Goal: Navigation & Orientation: Find specific page/section

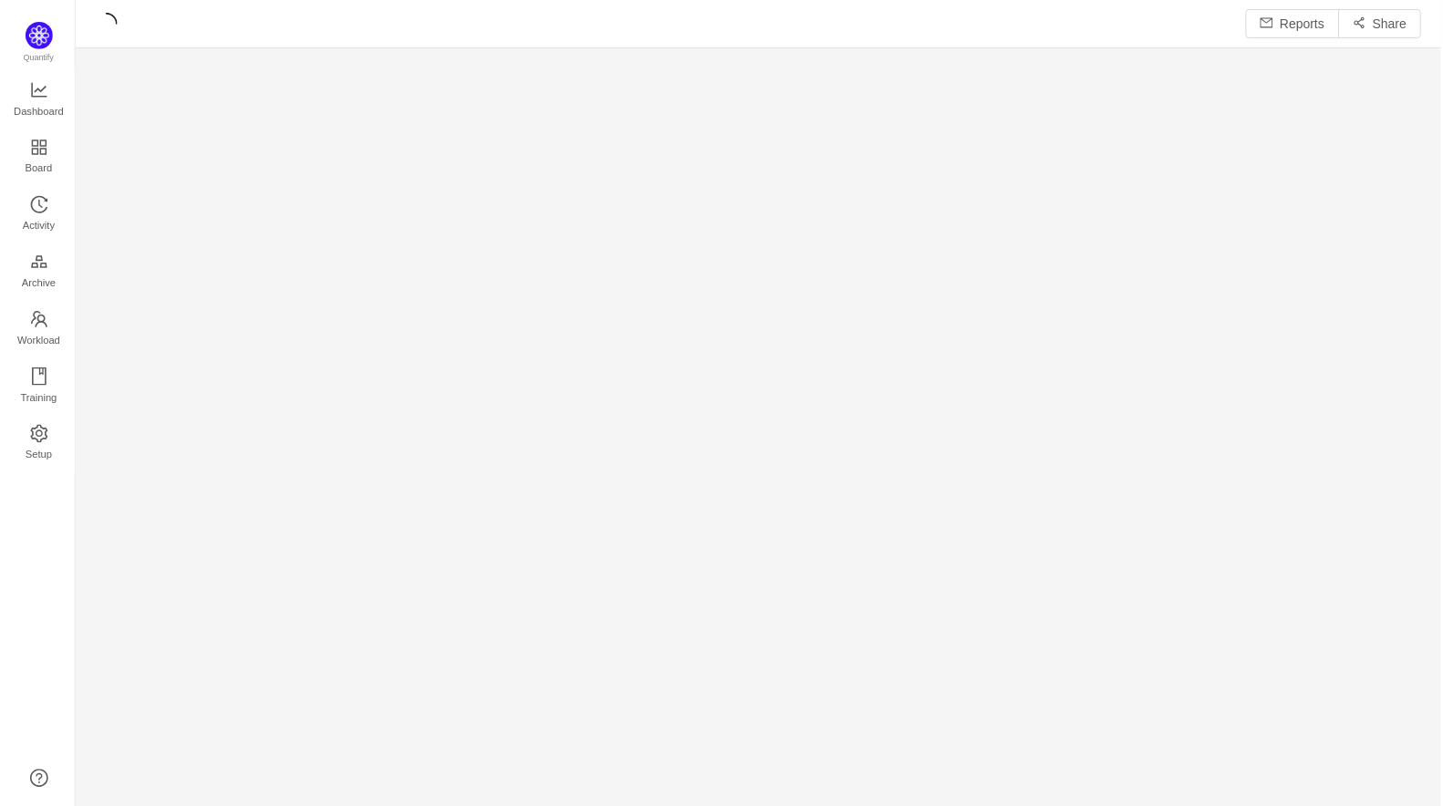
scroll to position [809, 1370]
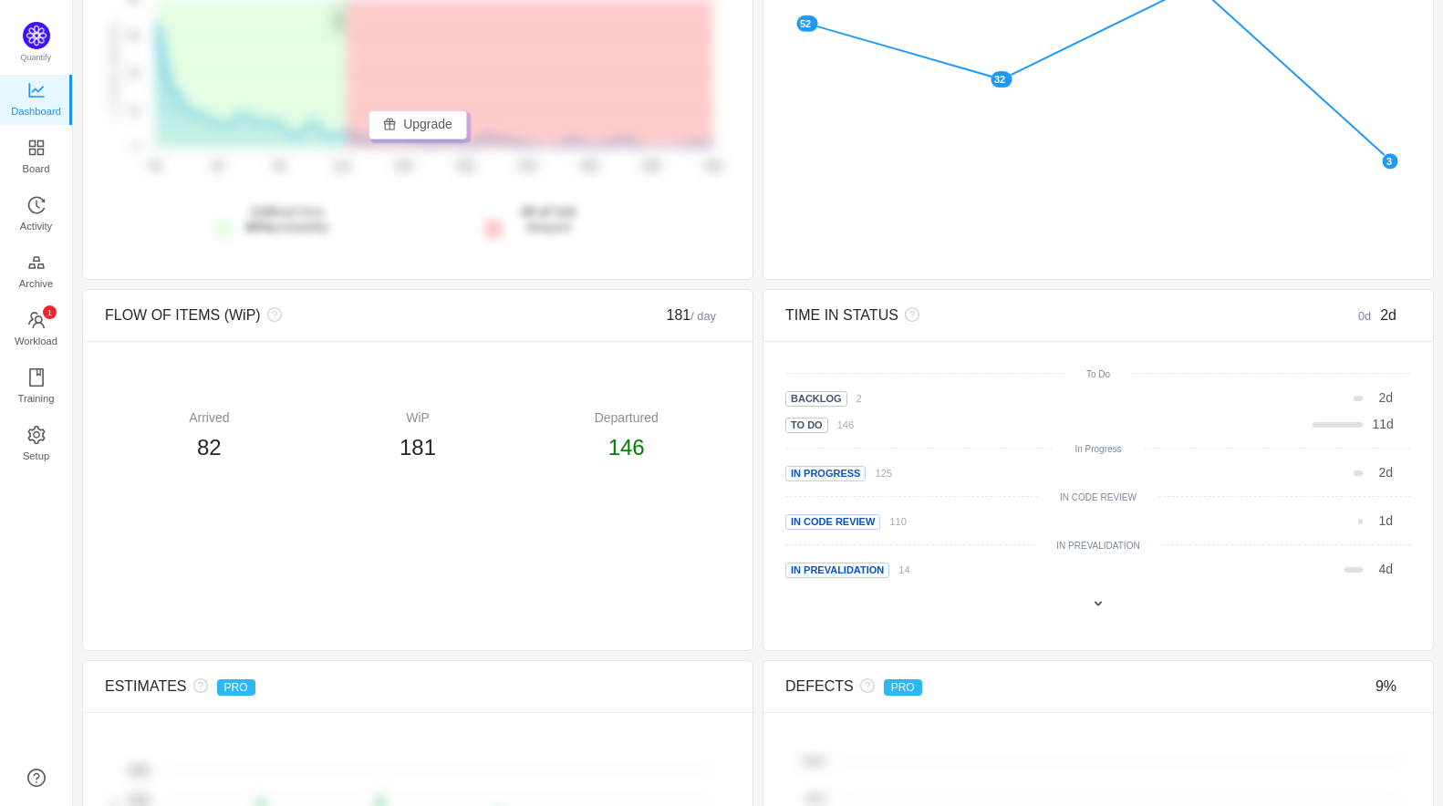
scroll to position [597, 0]
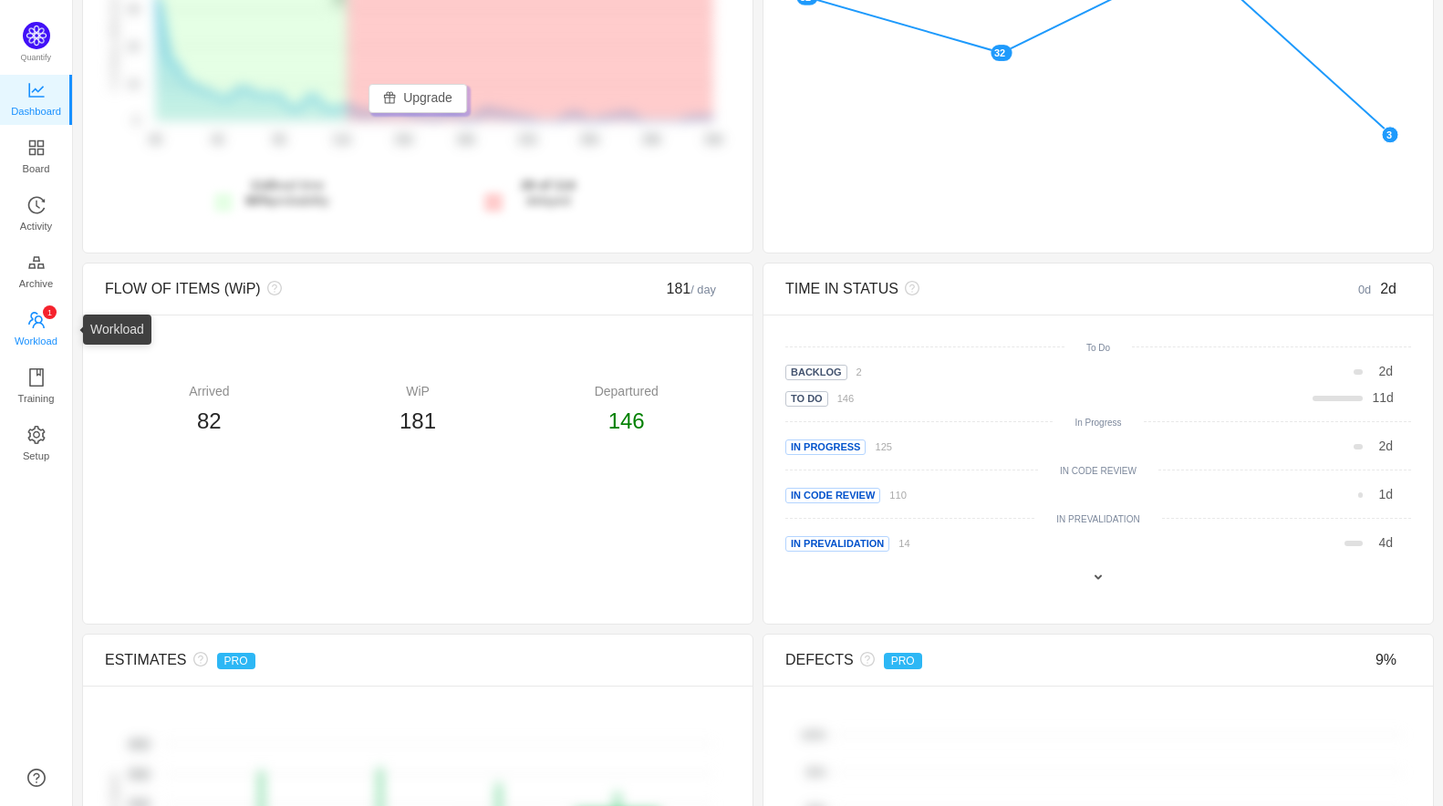
click at [45, 327] on span "Workload" at bounding box center [36, 341] width 43 height 36
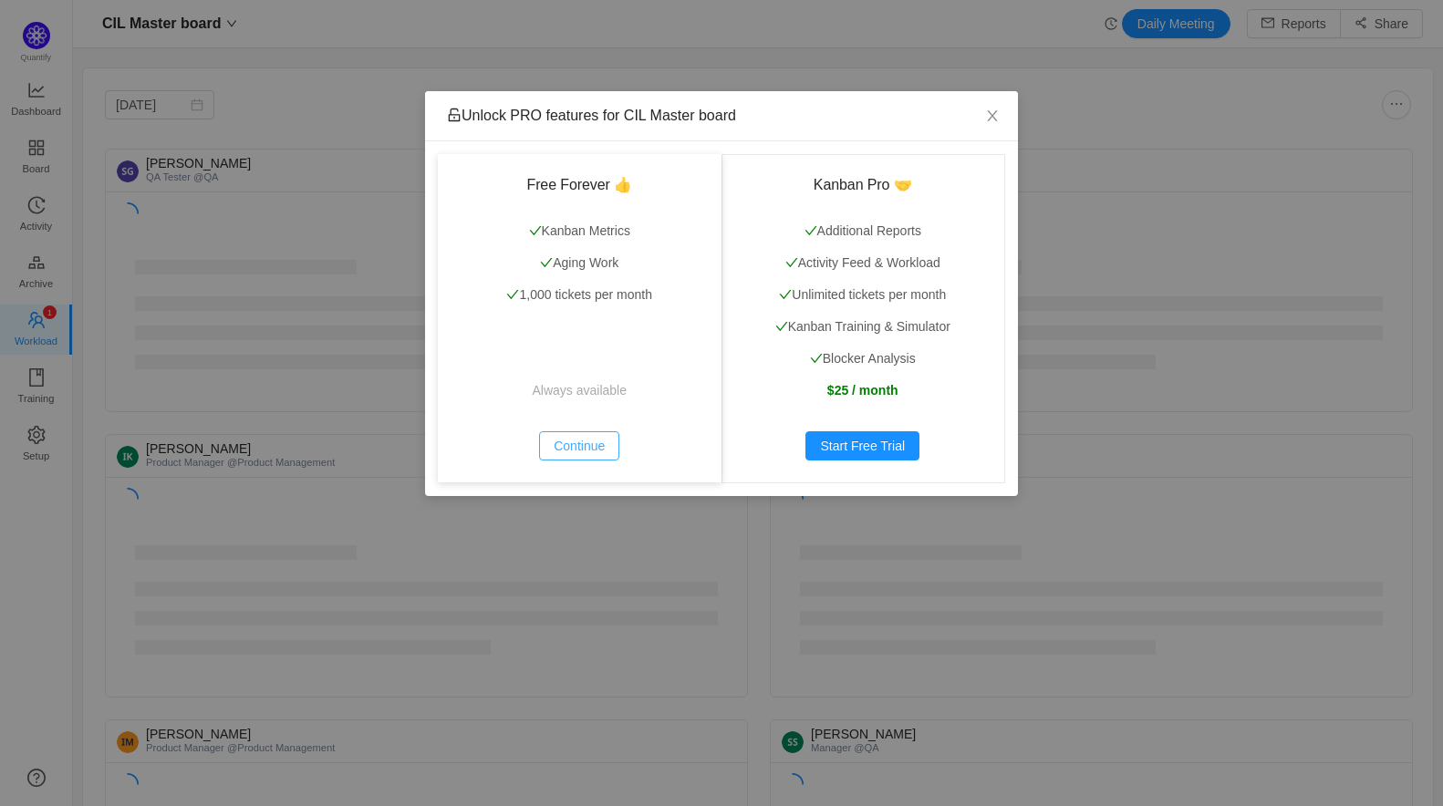
click at [593, 451] on button "Continue" at bounding box center [579, 445] width 80 height 29
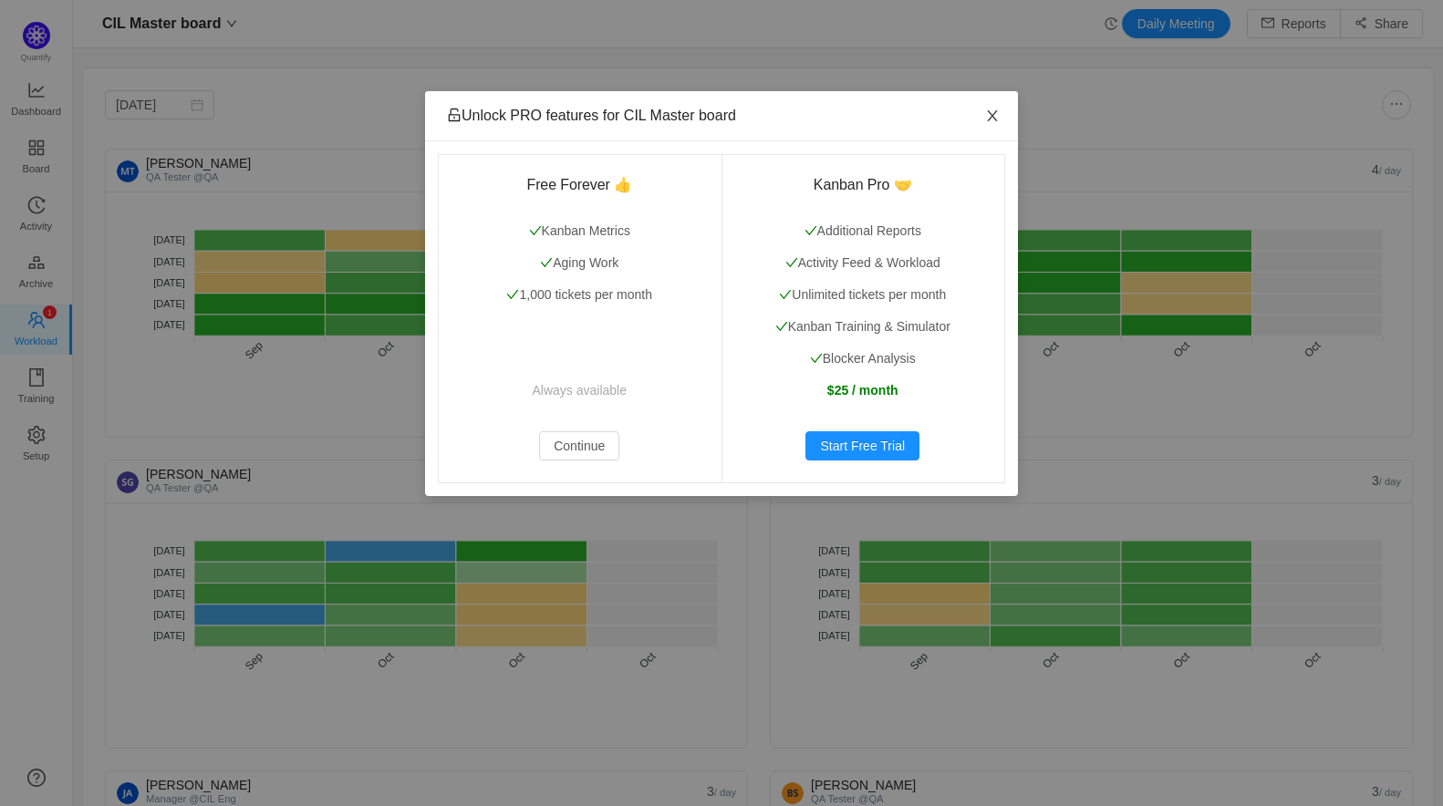
click at [992, 109] on icon "icon: close" at bounding box center [992, 116] width 15 height 15
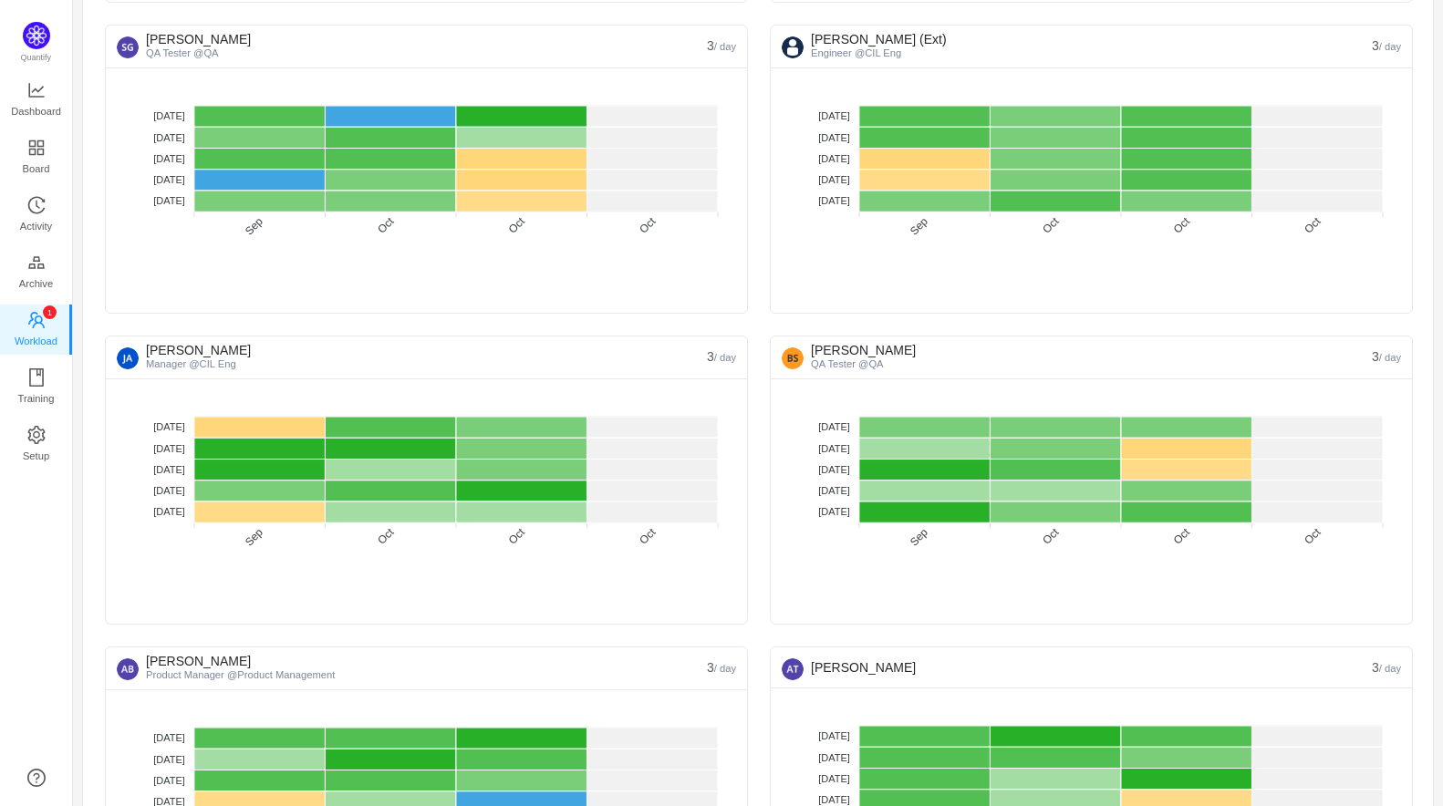
scroll to position [498, 0]
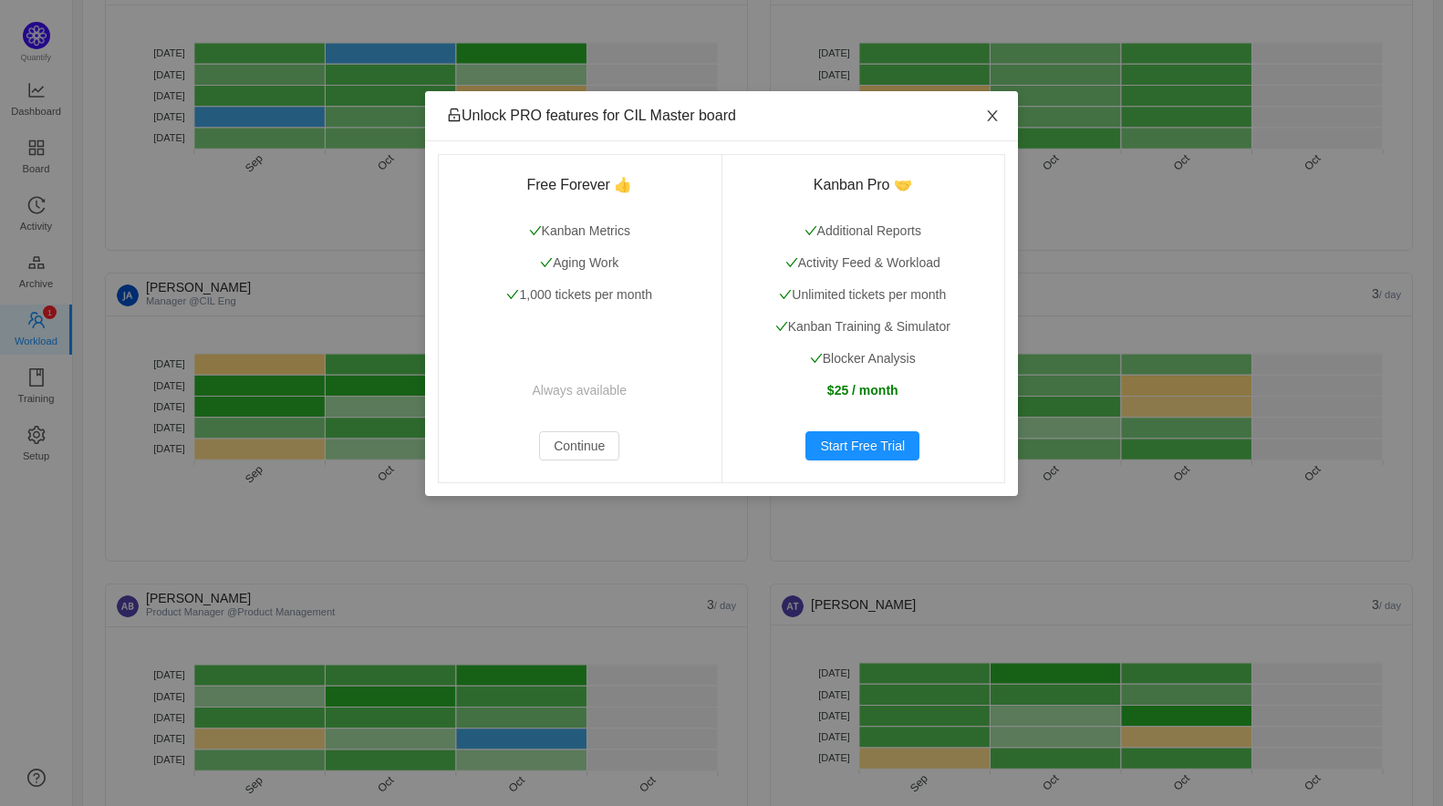
click at [992, 121] on icon "icon: close" at bounding box center [992, 116] width 15 height 15
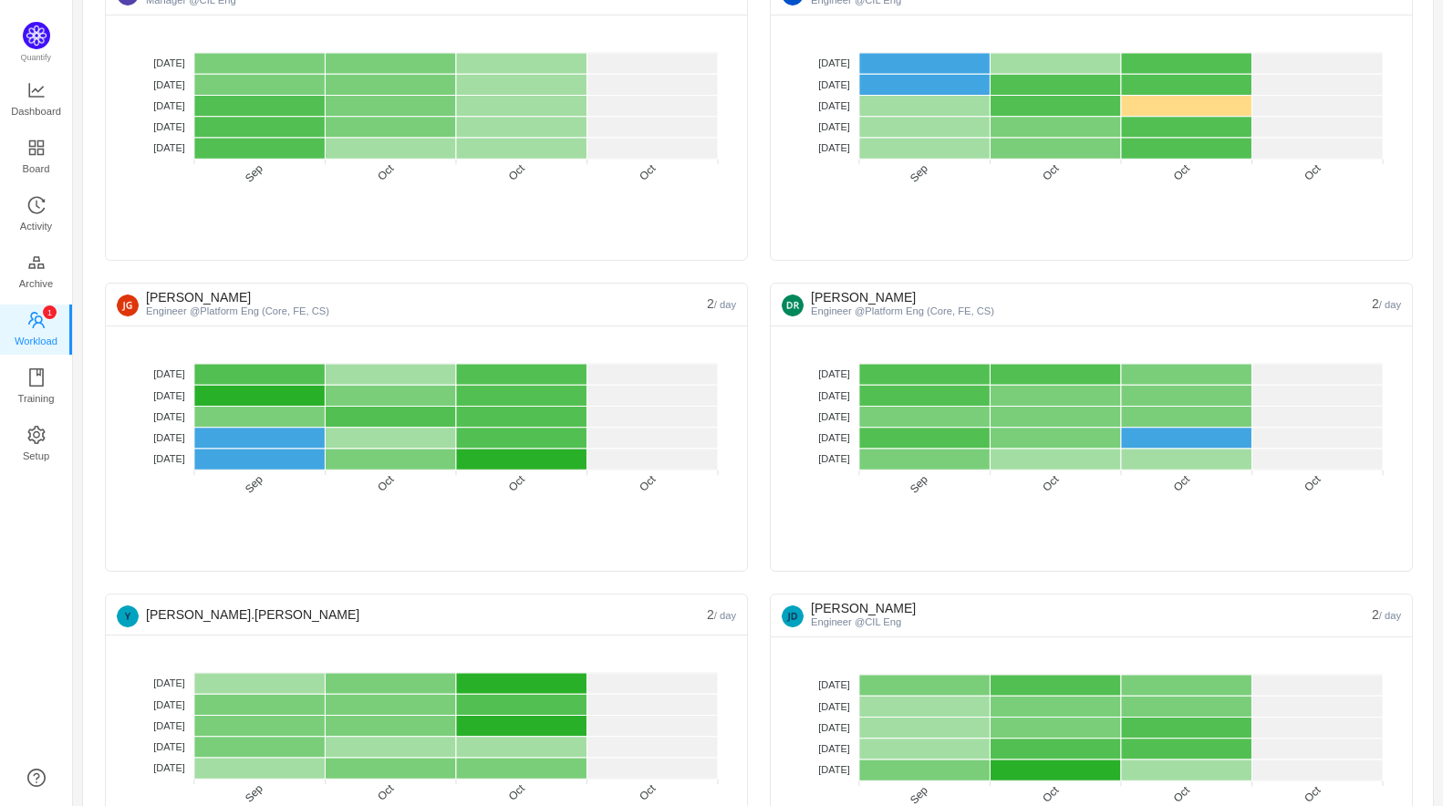
scroll to position [1490, 0]
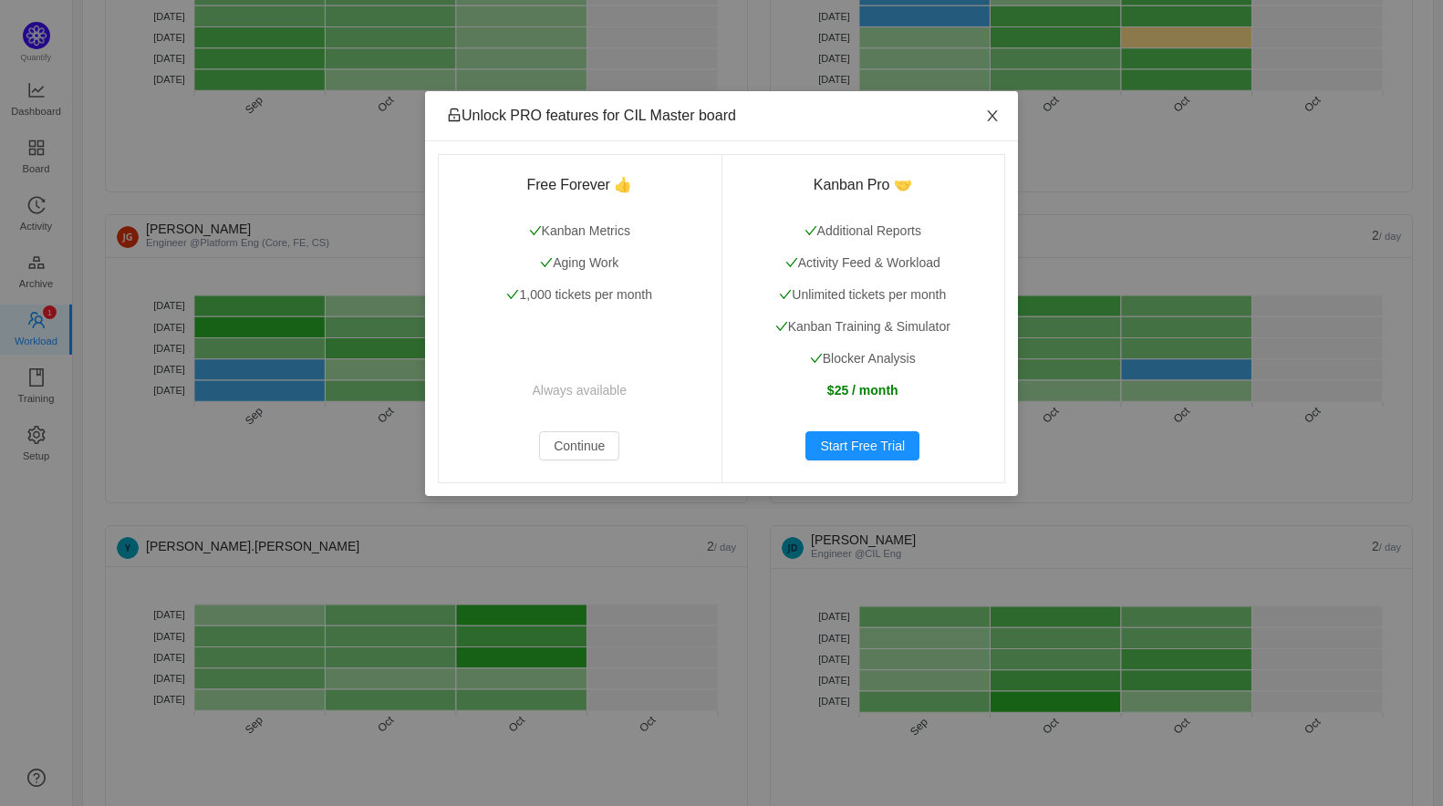
click at [1002, 109] on span "Close" at bounding box center [992, 116] width 51 height 51
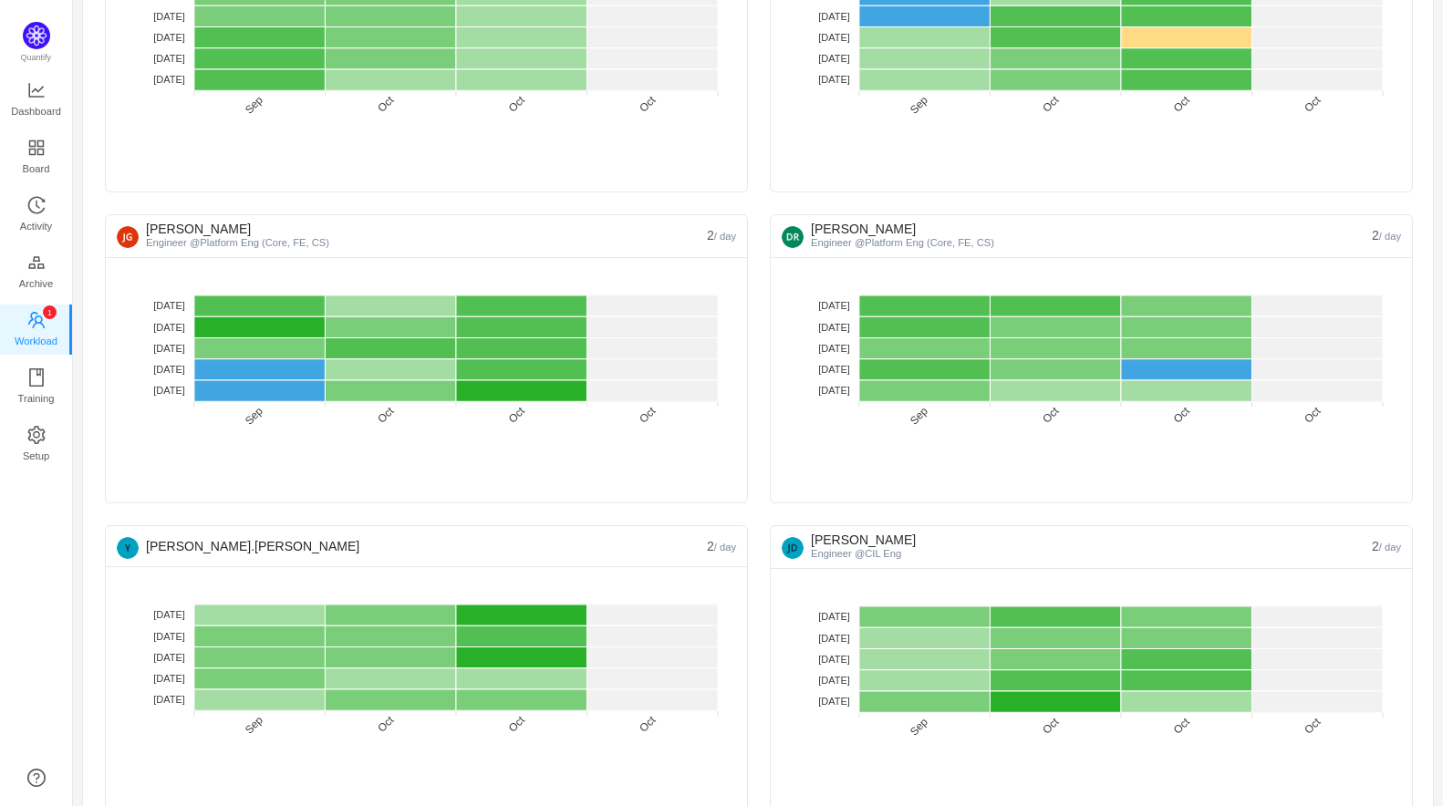
scroll to position [0, 0]
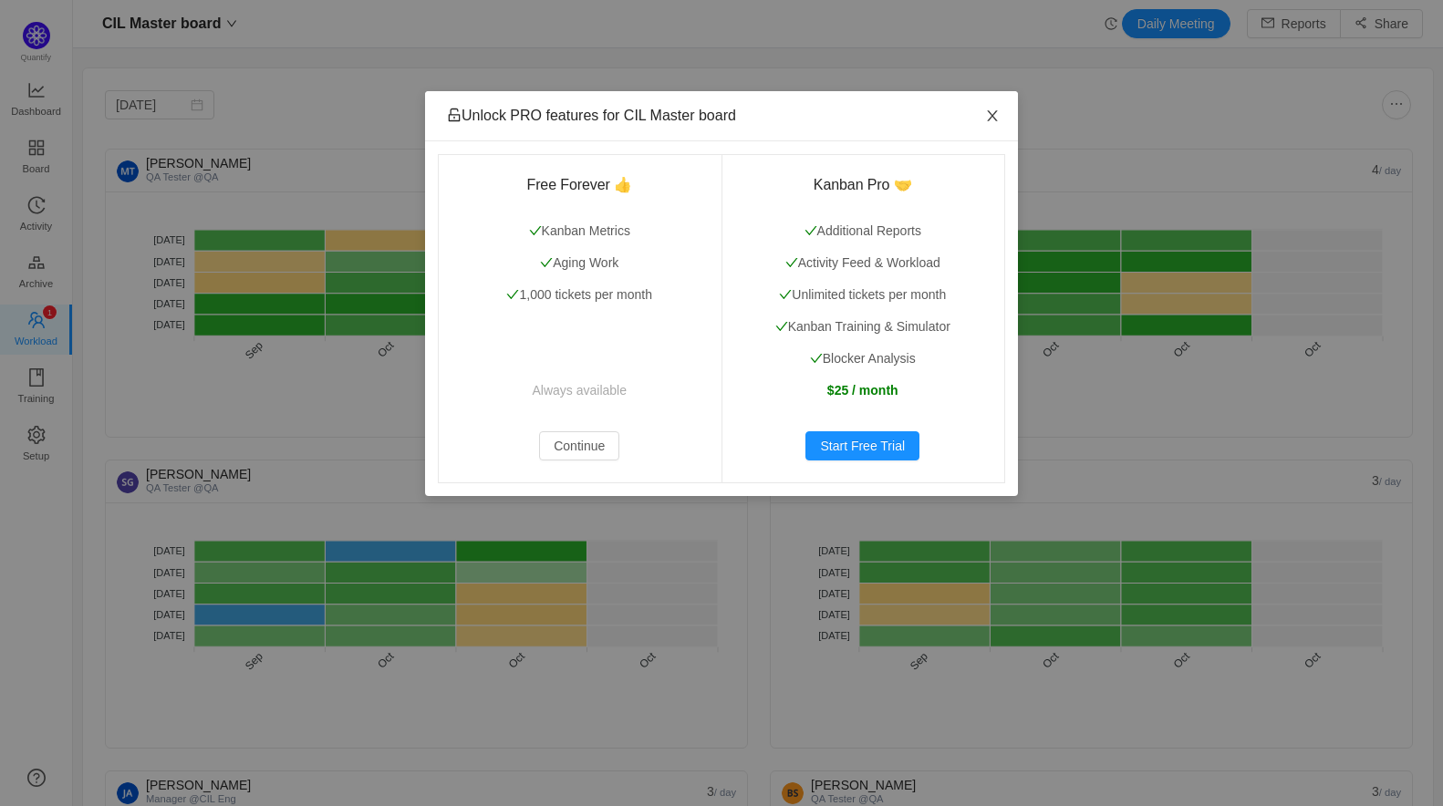
click at [985, 120] on icon "icon: close" at bounding box center [992, 116] width 15 height 15
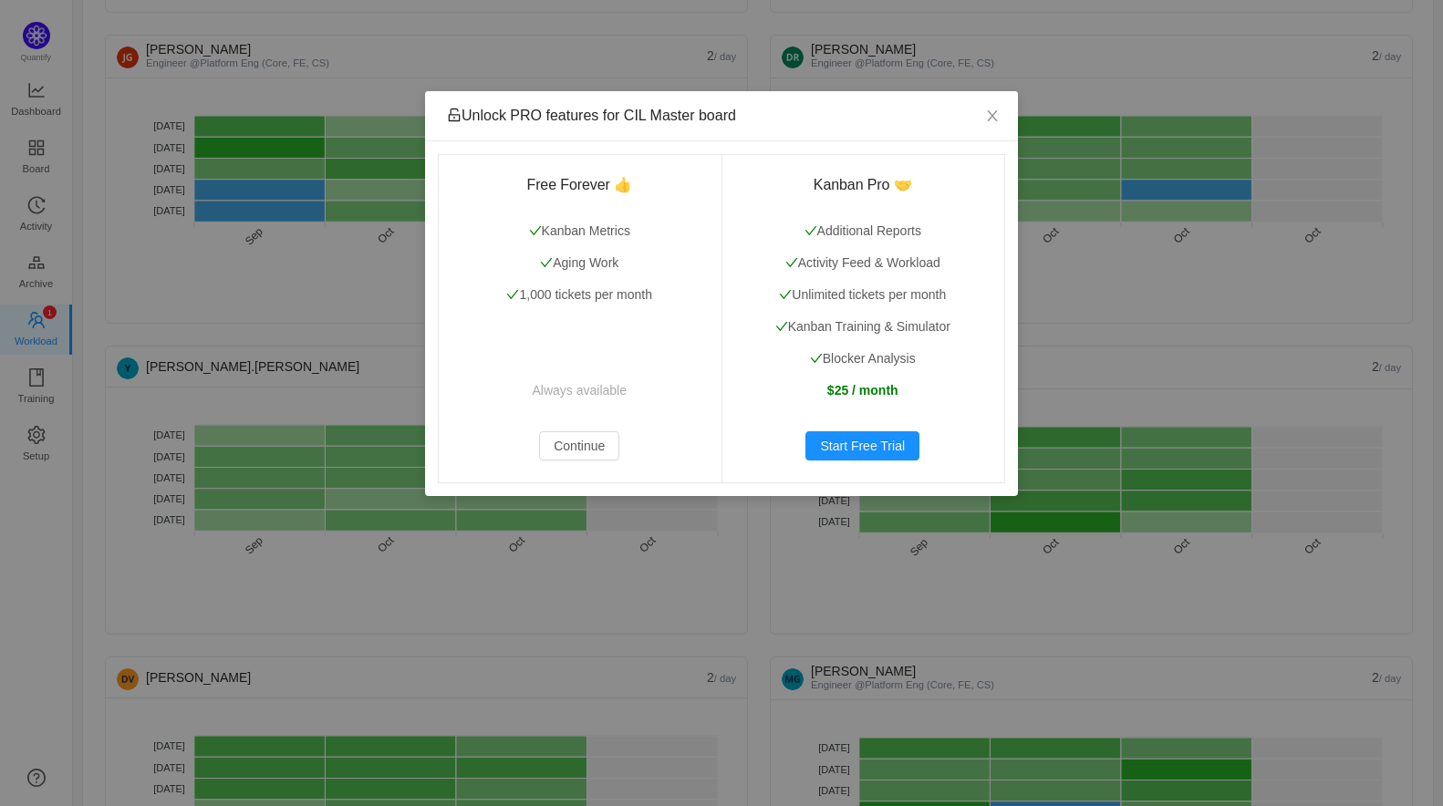
scroll to position [1680, 0]
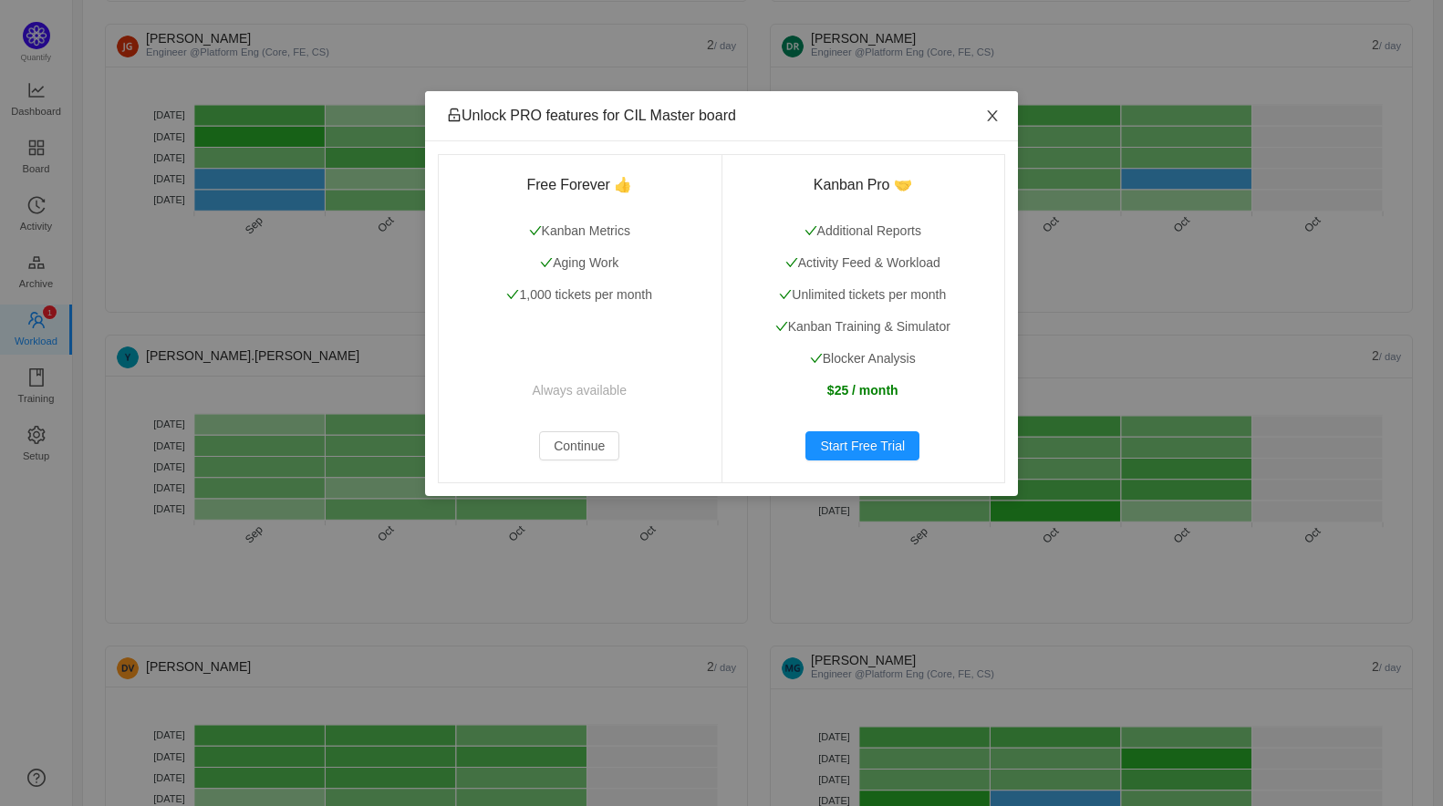
click at [988, 113] on icon "icon: close" at bounding box center [992, 116] width 15 height 15
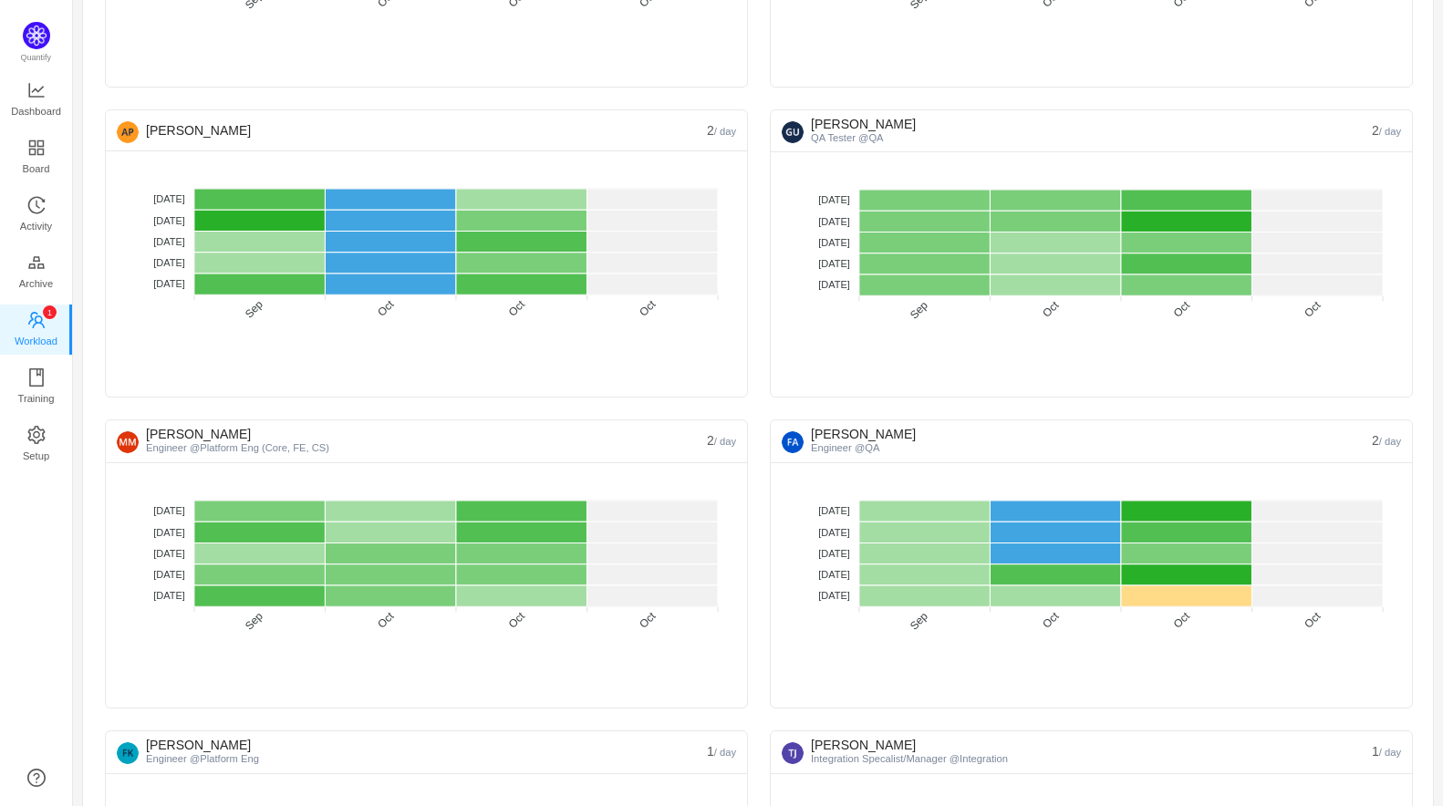
scroll to position [3039, 0]
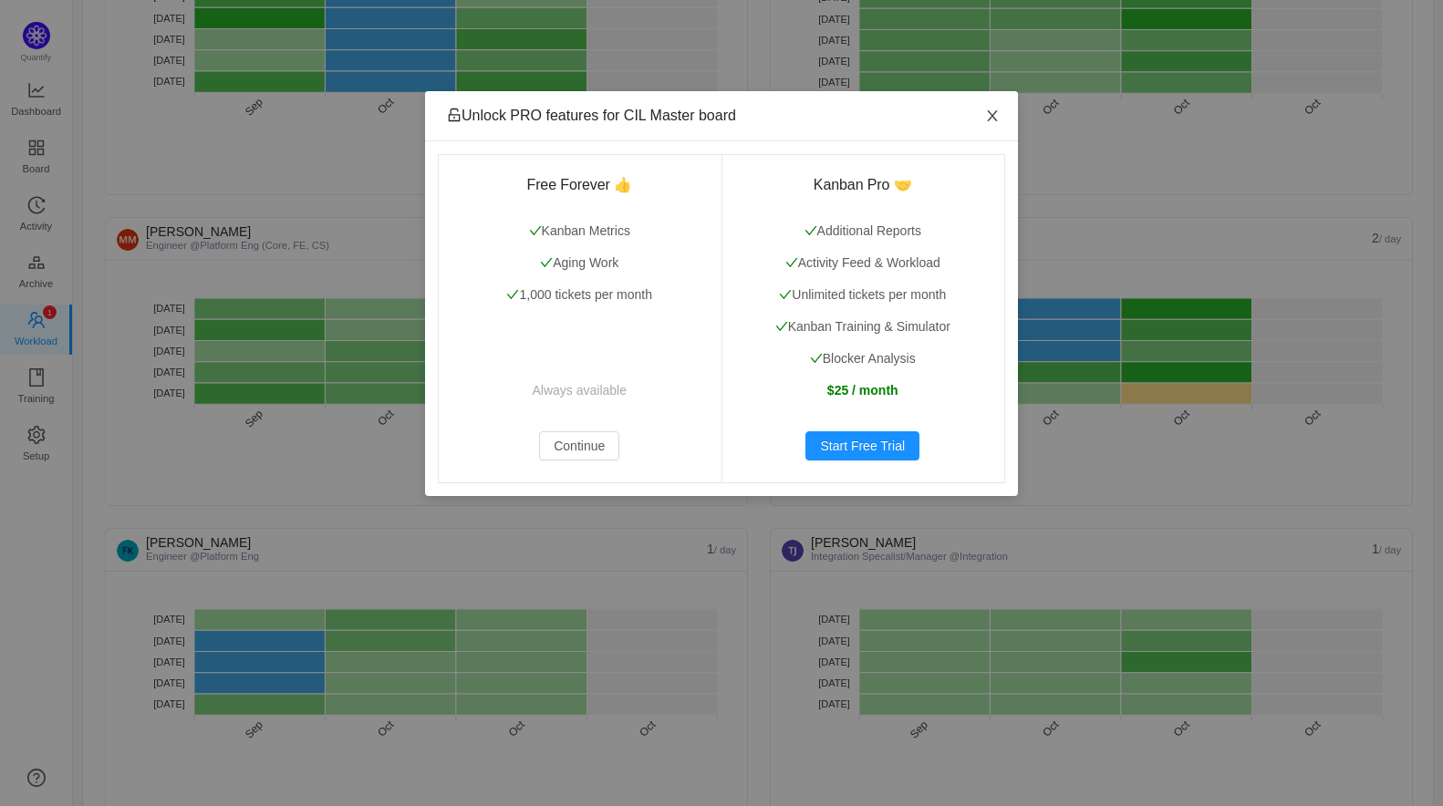
click at [994, 119] on icon "icon: close" at bounding box center [992, 115] width 10 height 11
click at [993, 125] on span "Close" at bounding box center [992, 116] width 51 height 51
click at [995, 125] on span "Close" at bounding box center [992, 116] width 51 height 51
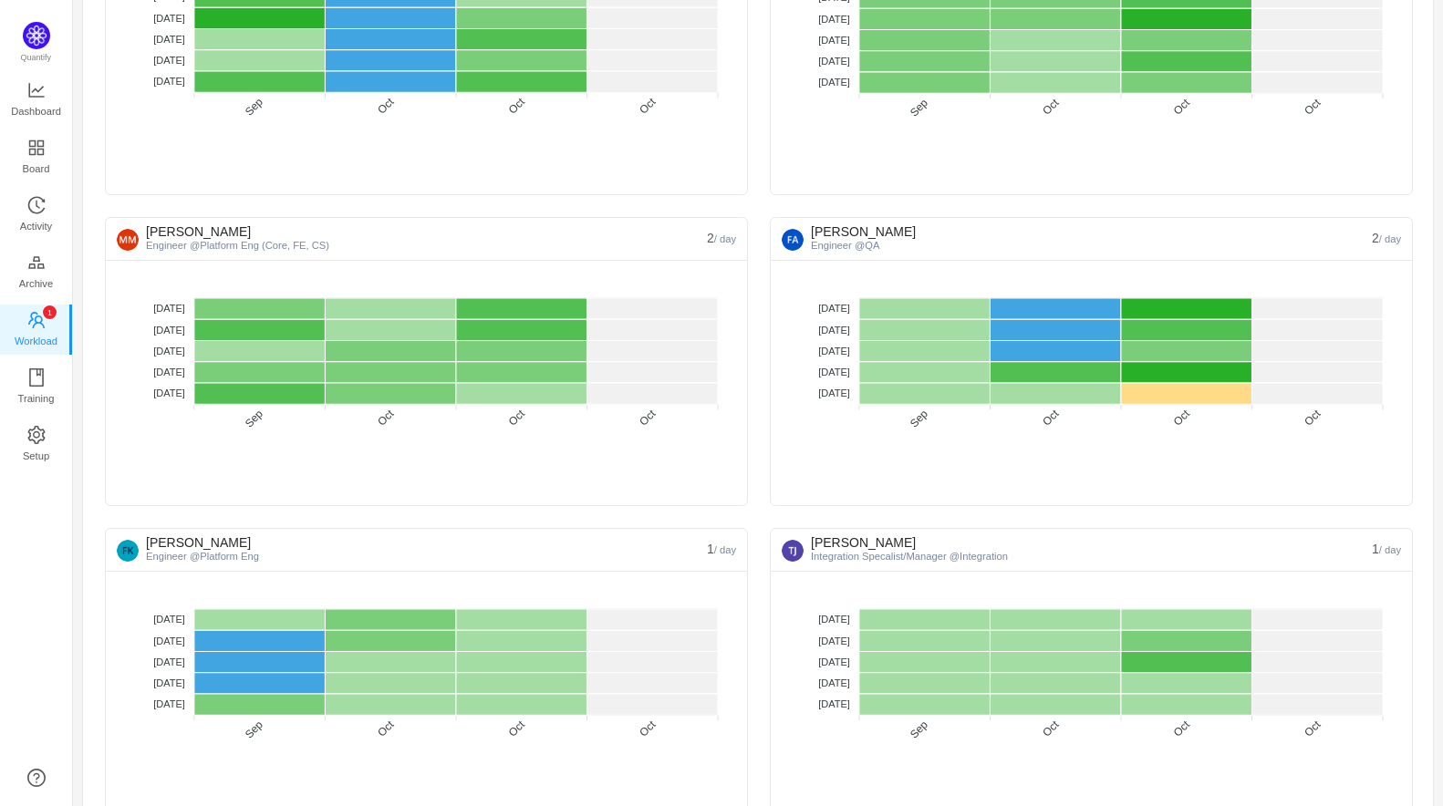
click at [860, 240] on small "Engineer @QA" at bounding box center [845, 245] width 68 height 11
click at [886, 234] on div "[PERSON_NAME] Engineer @QA" at bounding box center [1077, 239] width 590 height 42
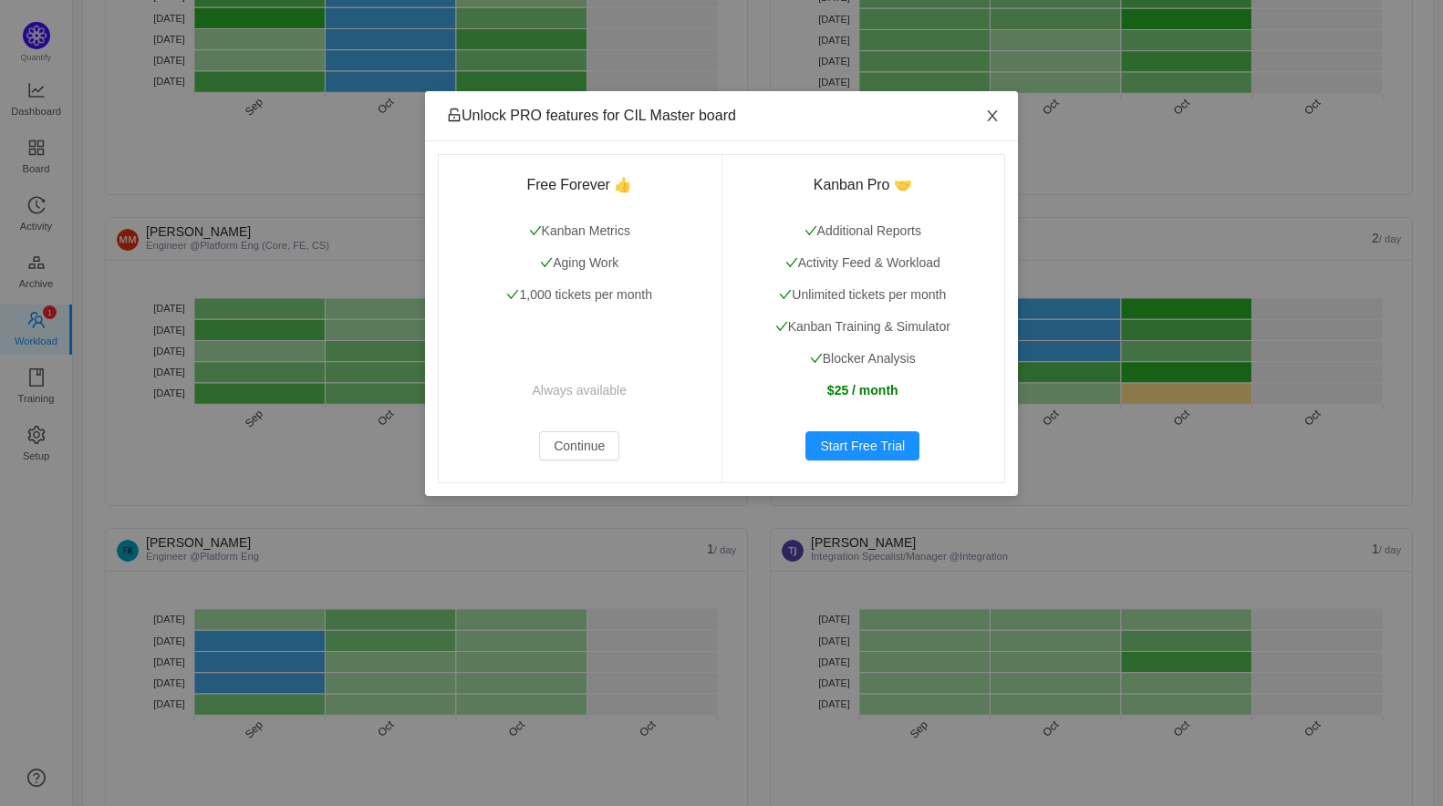
click at [983, 128] on span "Close" at bounding box center [992, 116] width 51 height 51
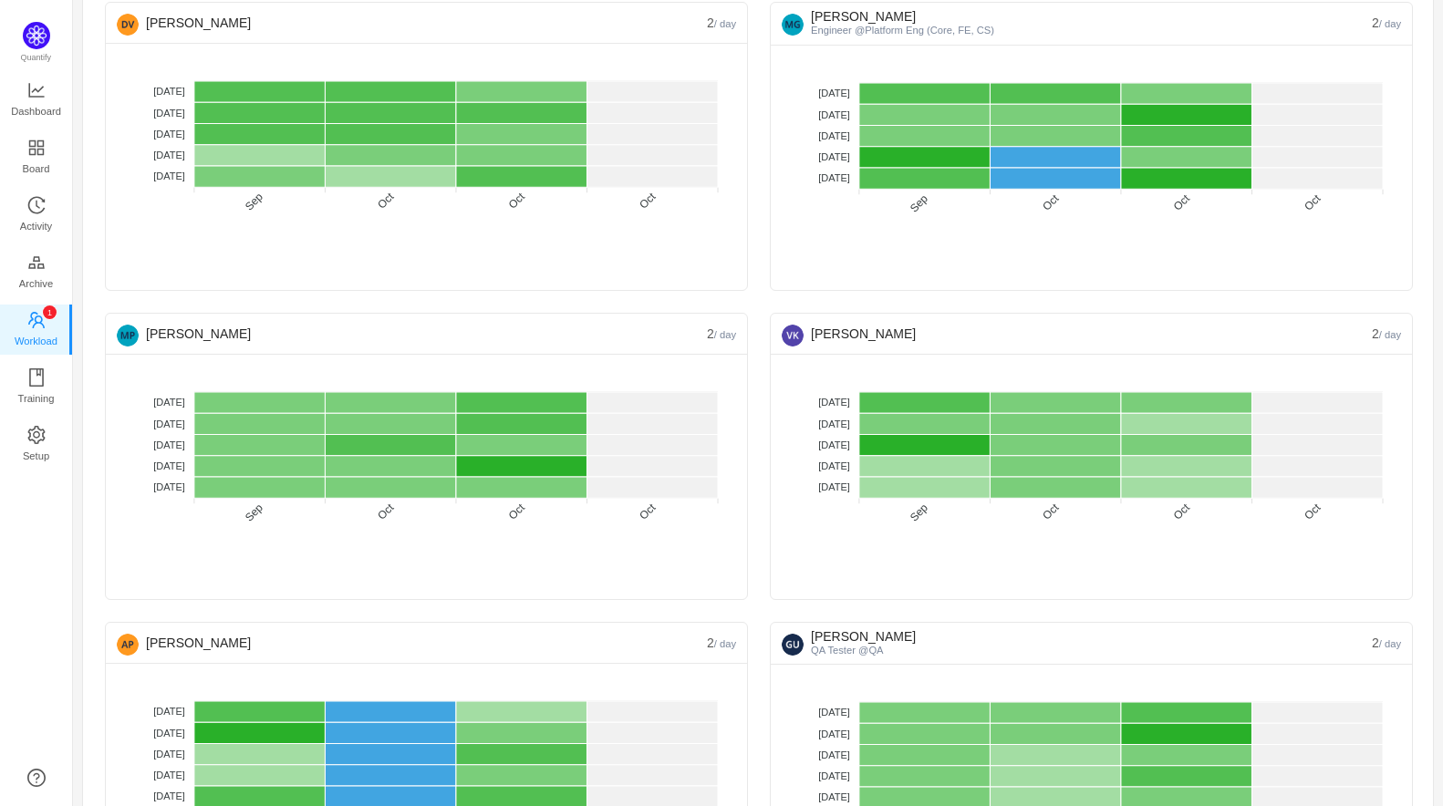
scroll to position [0, 0]
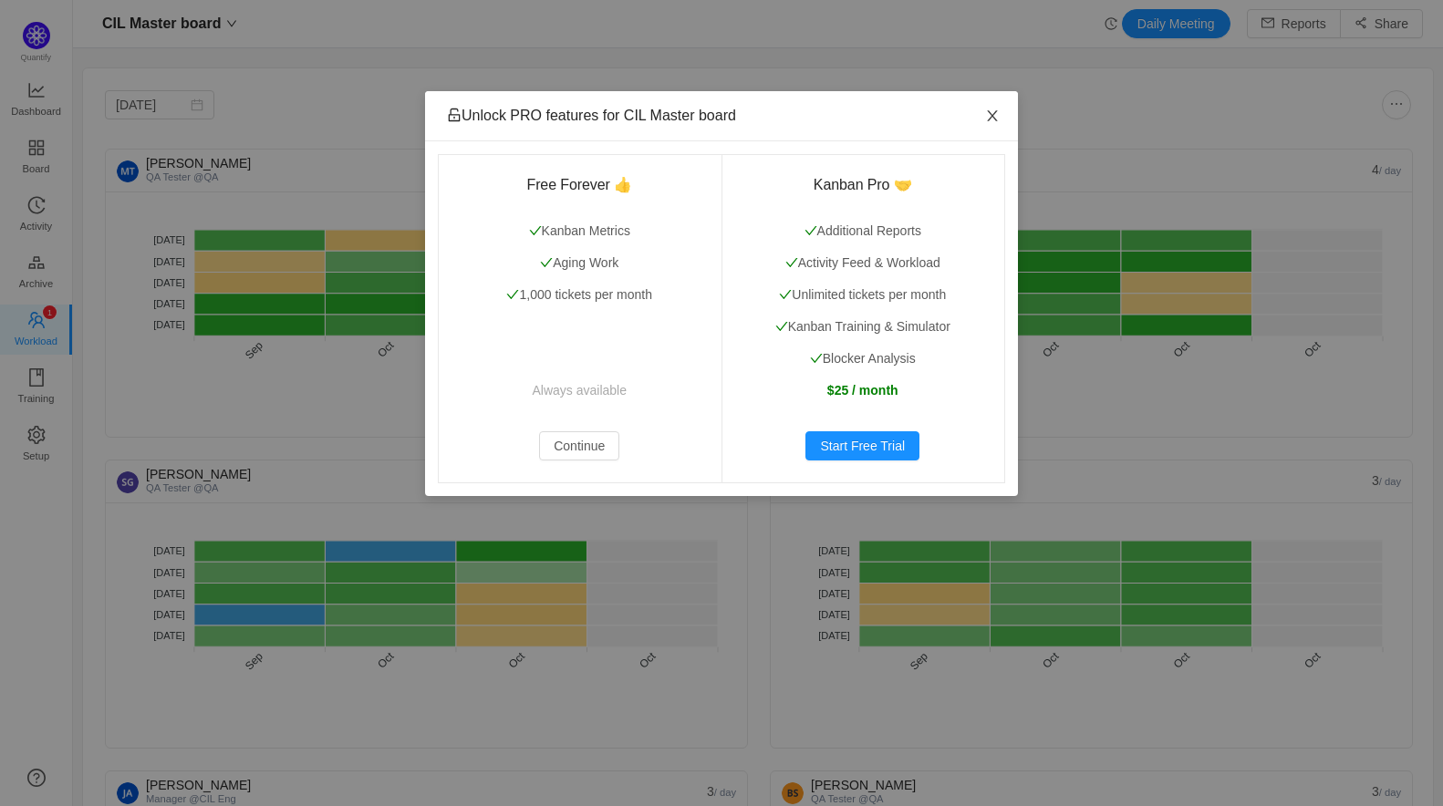
click at [985, 119] on icon "icon: close" at bounding box center [992, 116] width 15 height 15
click at [989, 118] on icon "icon: close" at bounding box center [992, 116] width 15 height 15
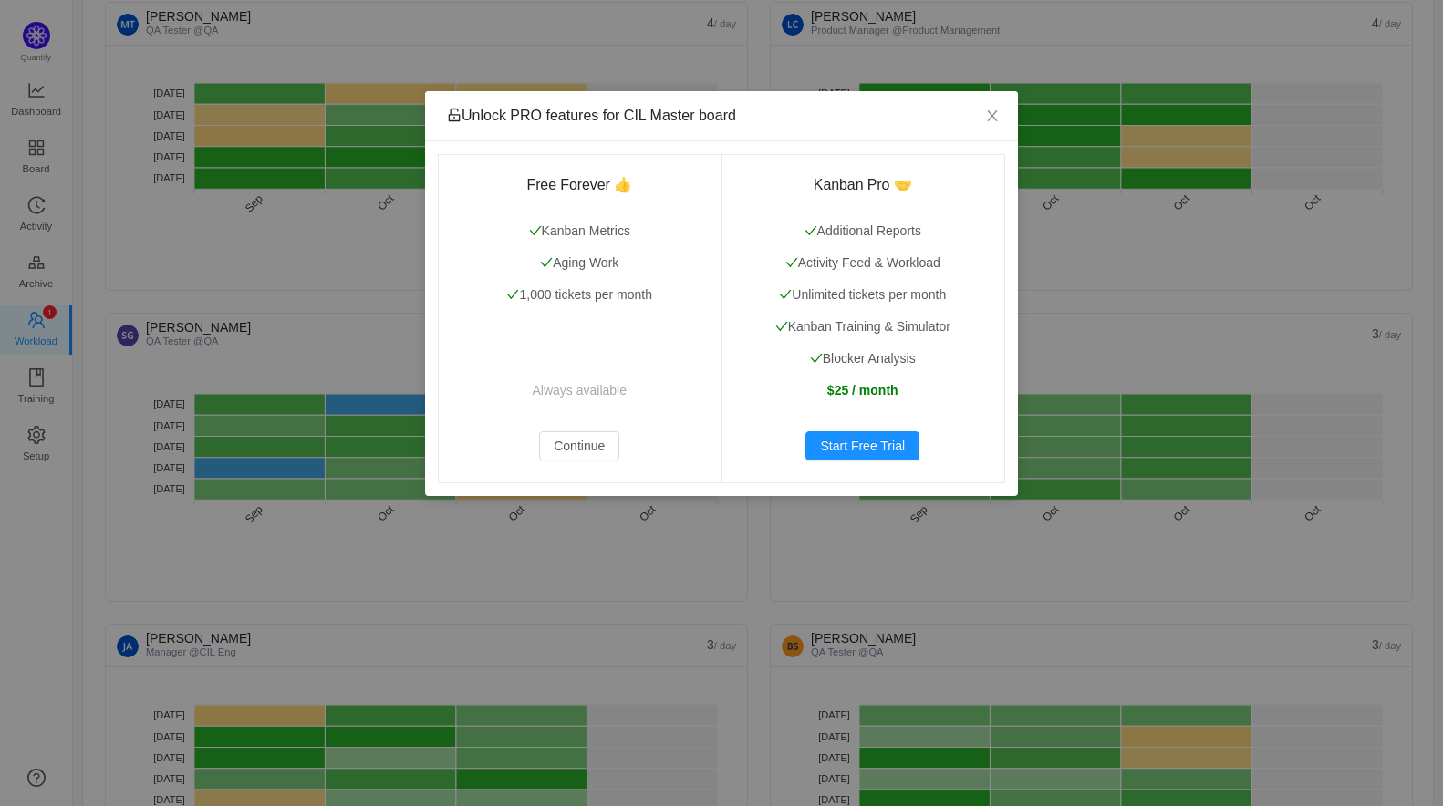
scroll to position [151, 0]
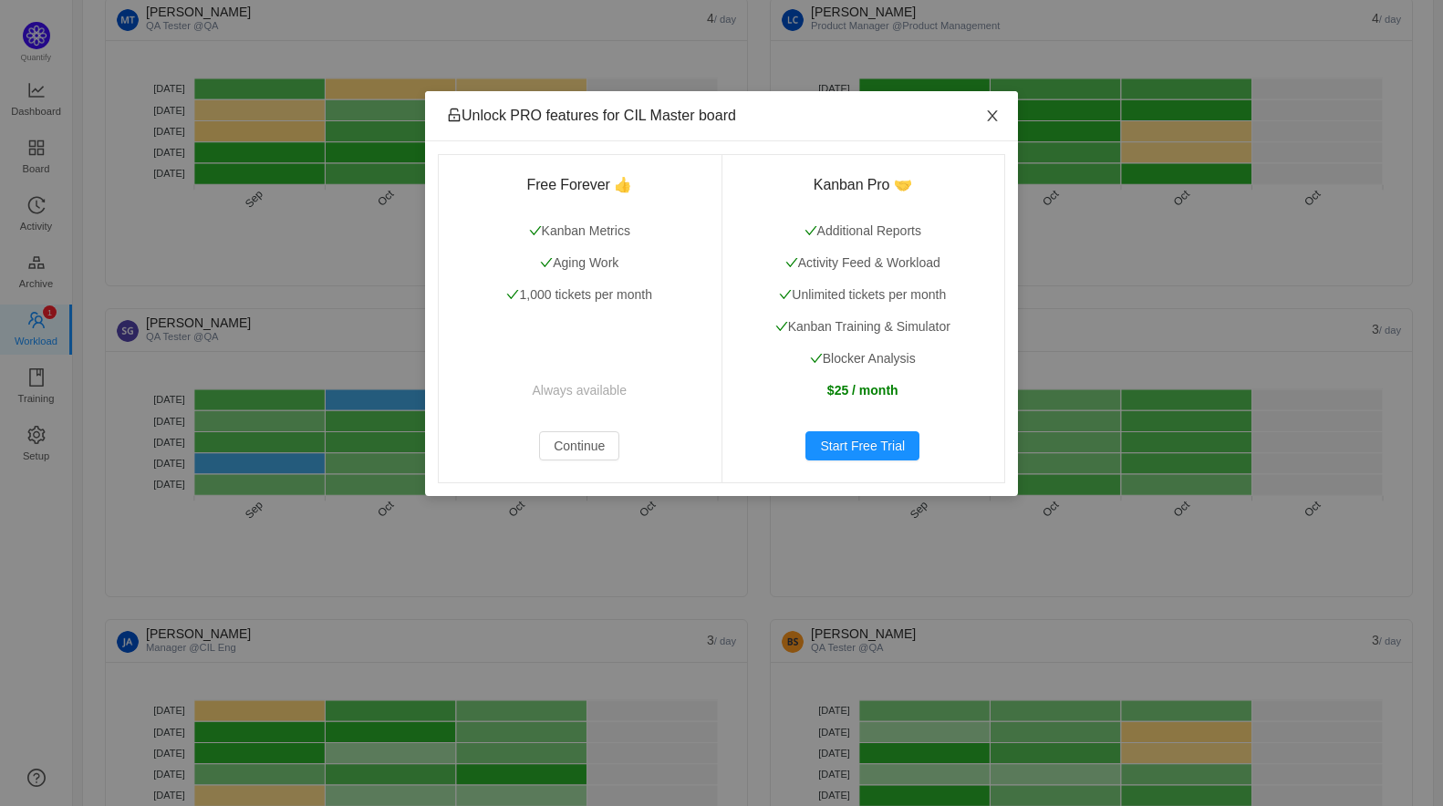
click at [985, 104] on span "Close" at bounding box center [992, 116] width 51 height 51
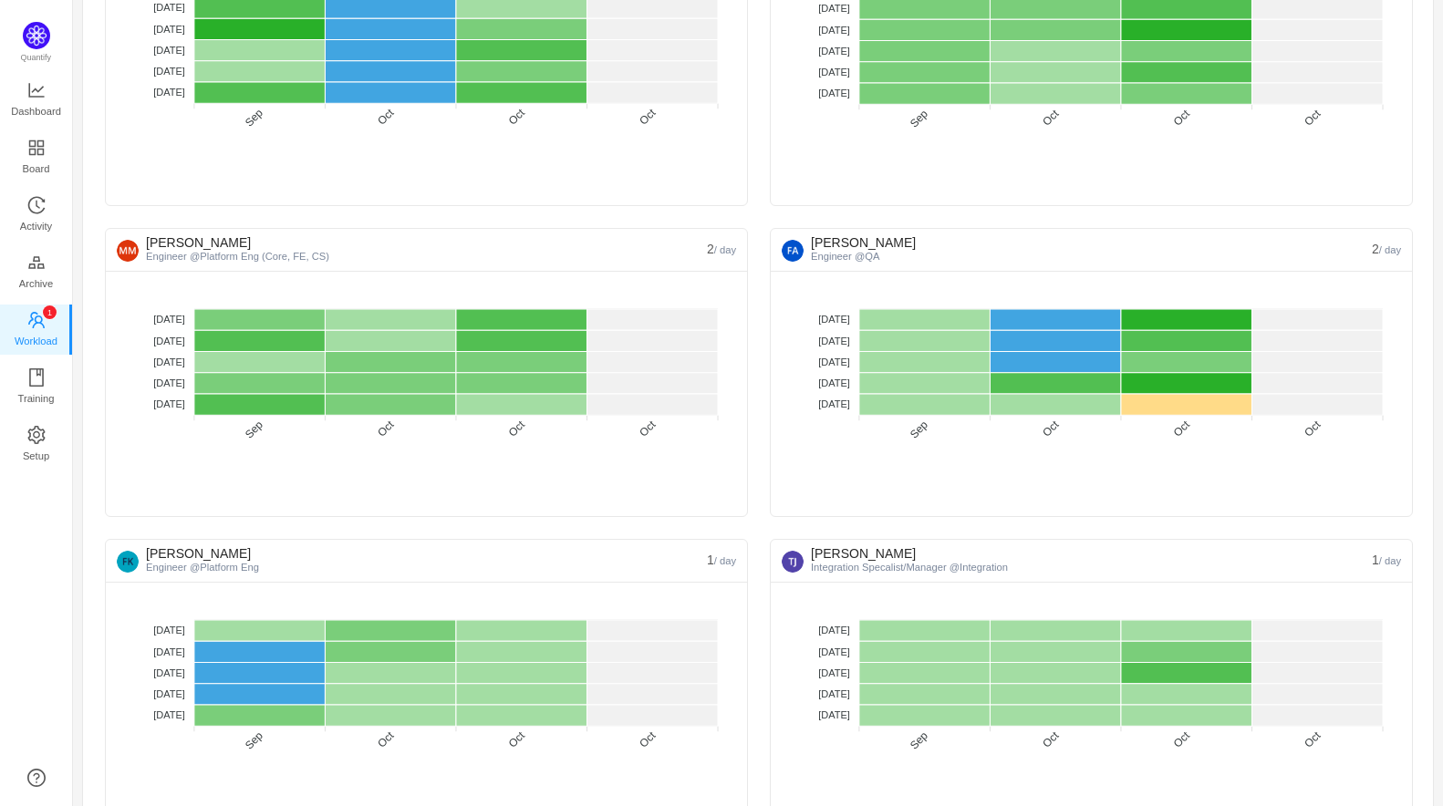
scroll to position [3036, 0]
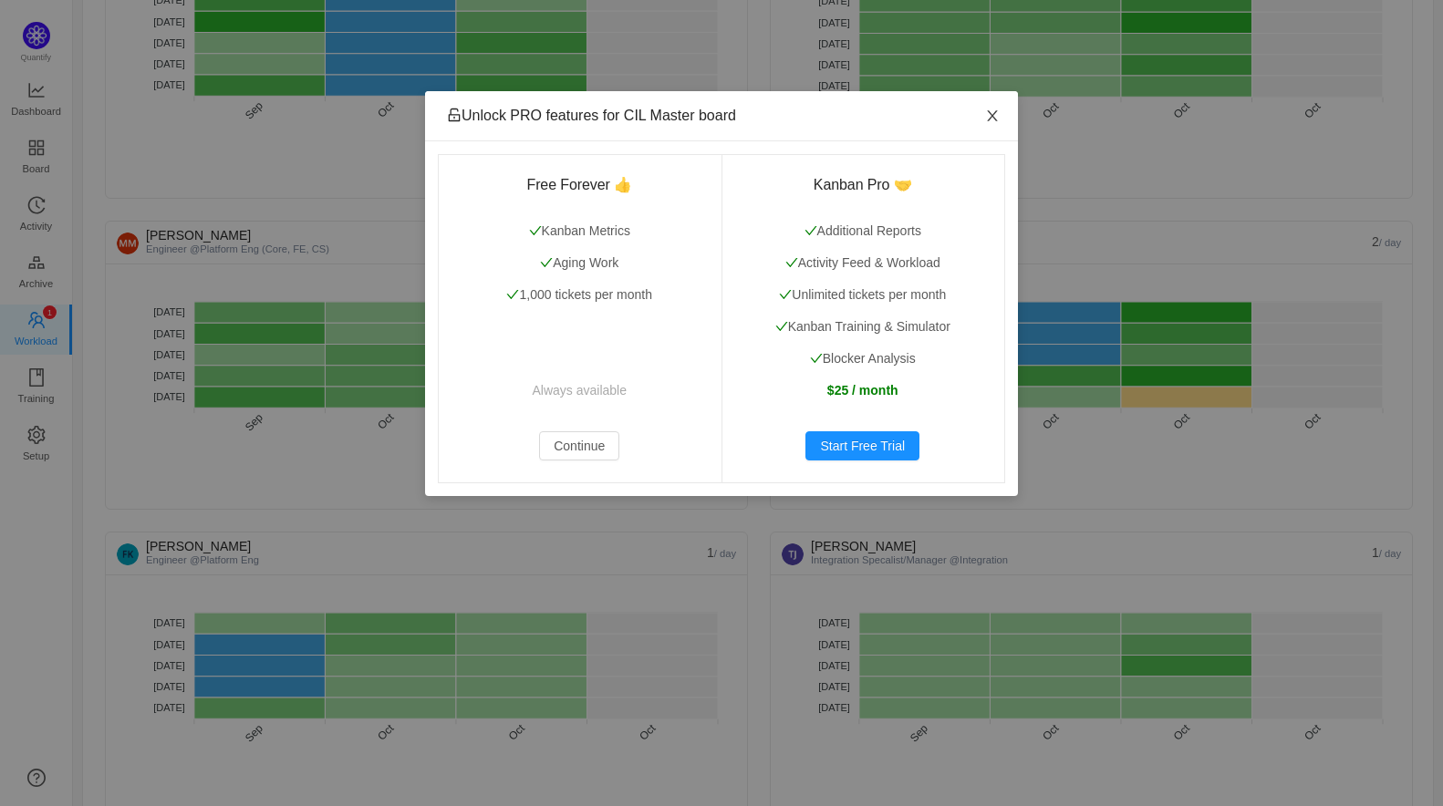
click at [1006, 108] on span "Close" at bounding box center [992, 116] width 51 height 51
click at [989, 118] on icon "icon: close" at bounding box center [992, 116] width 15 height 15
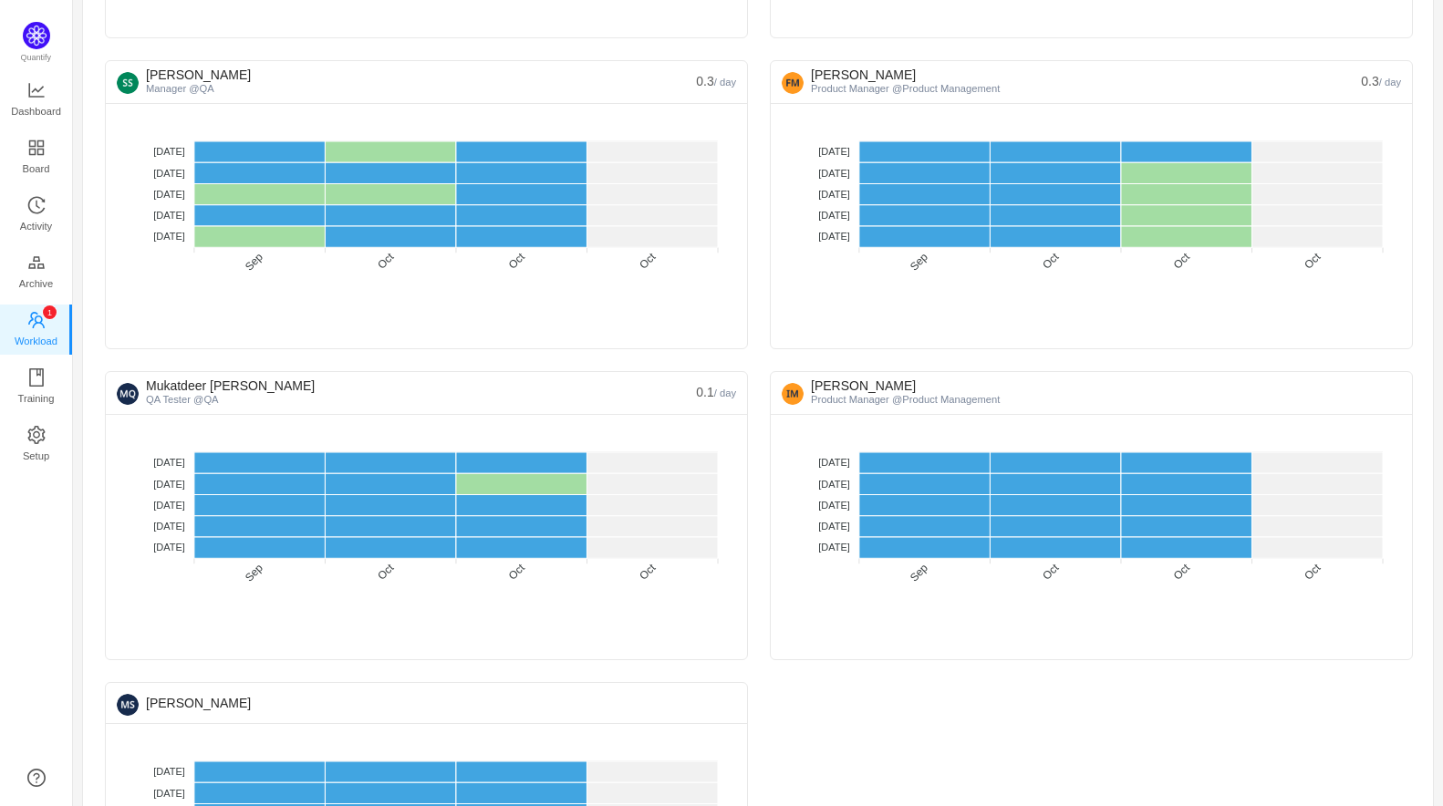
scroll to position [5850, 0]
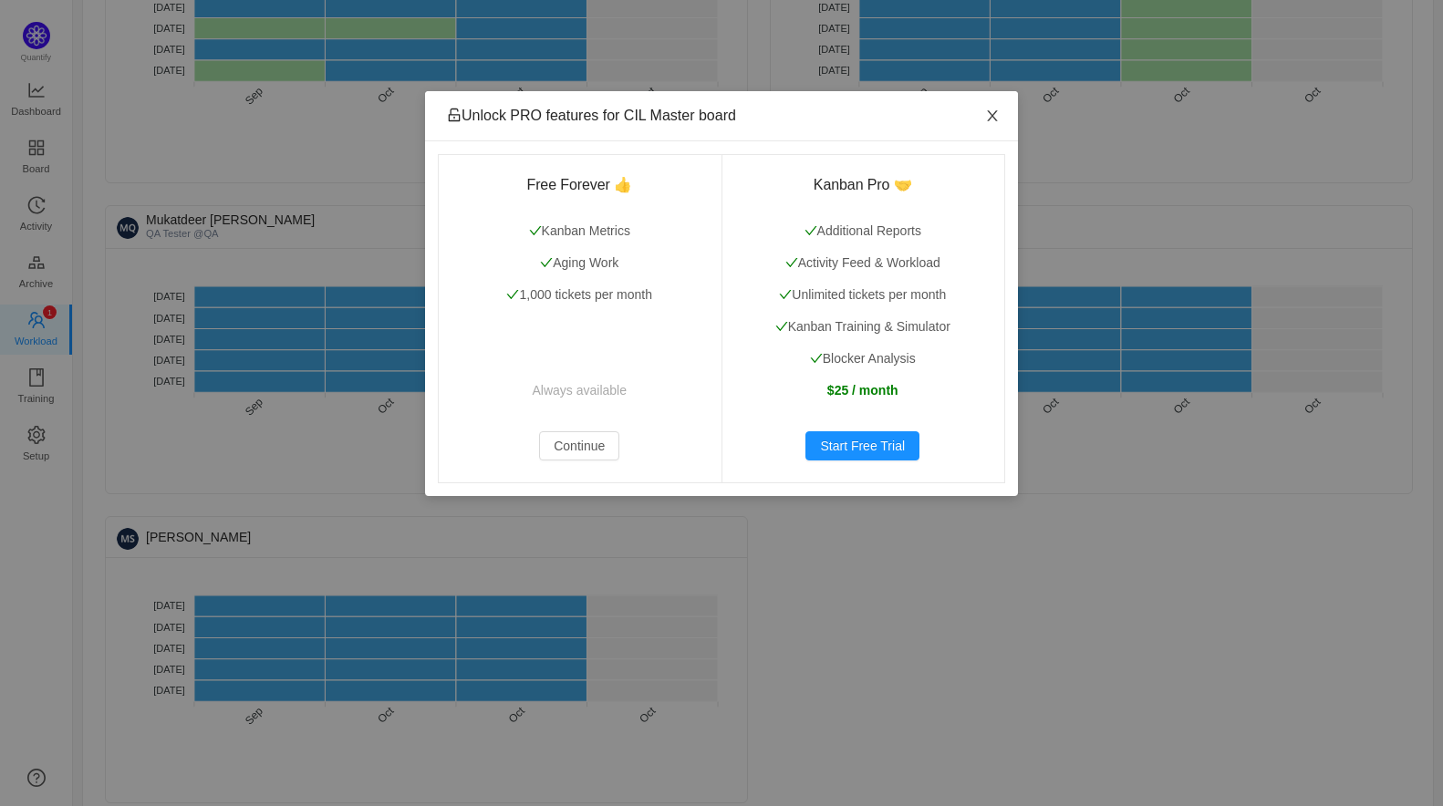
click at [992, 118] on icon "icon: close" at bounding box center [992, 116] width 15 height 15
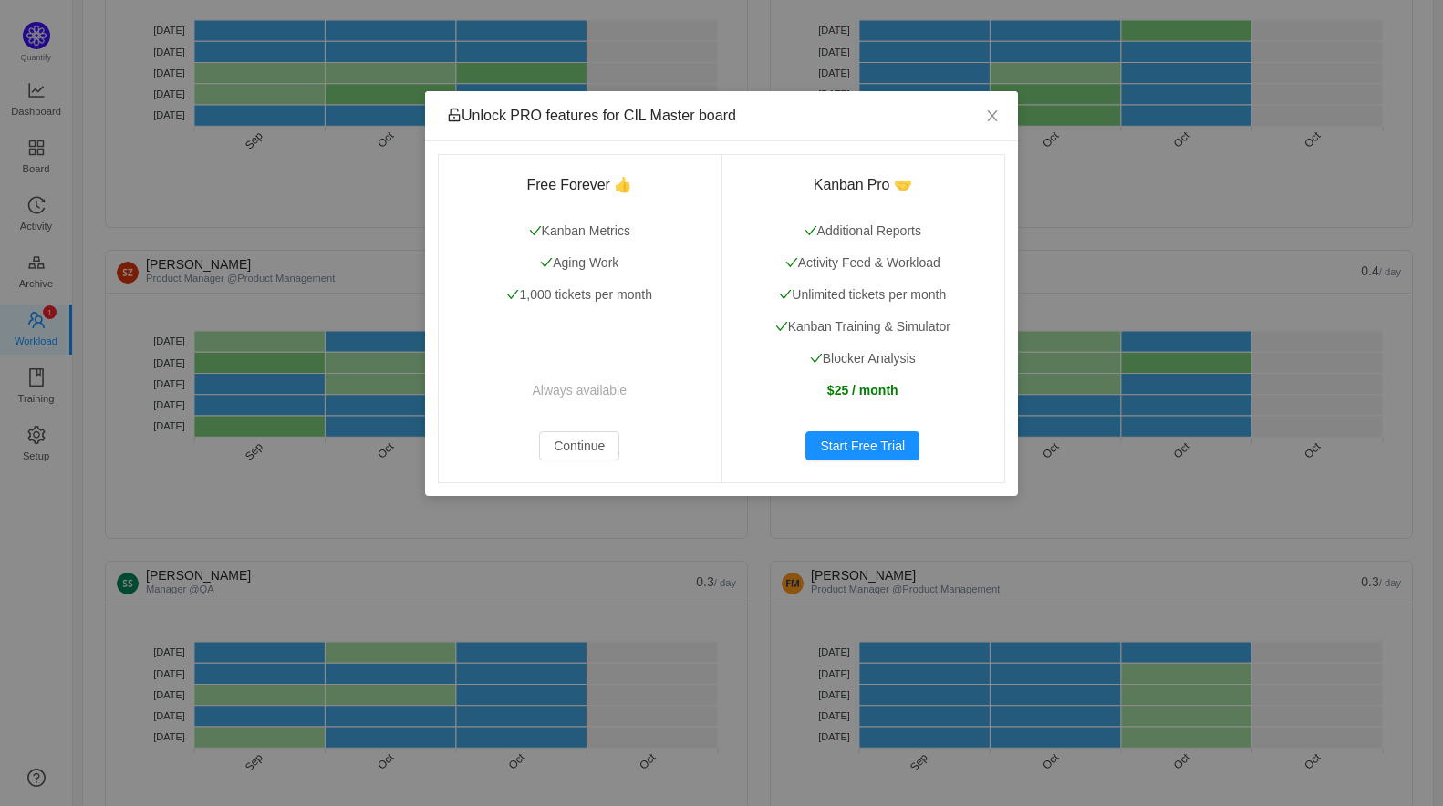
scroll to position [5182, 0]
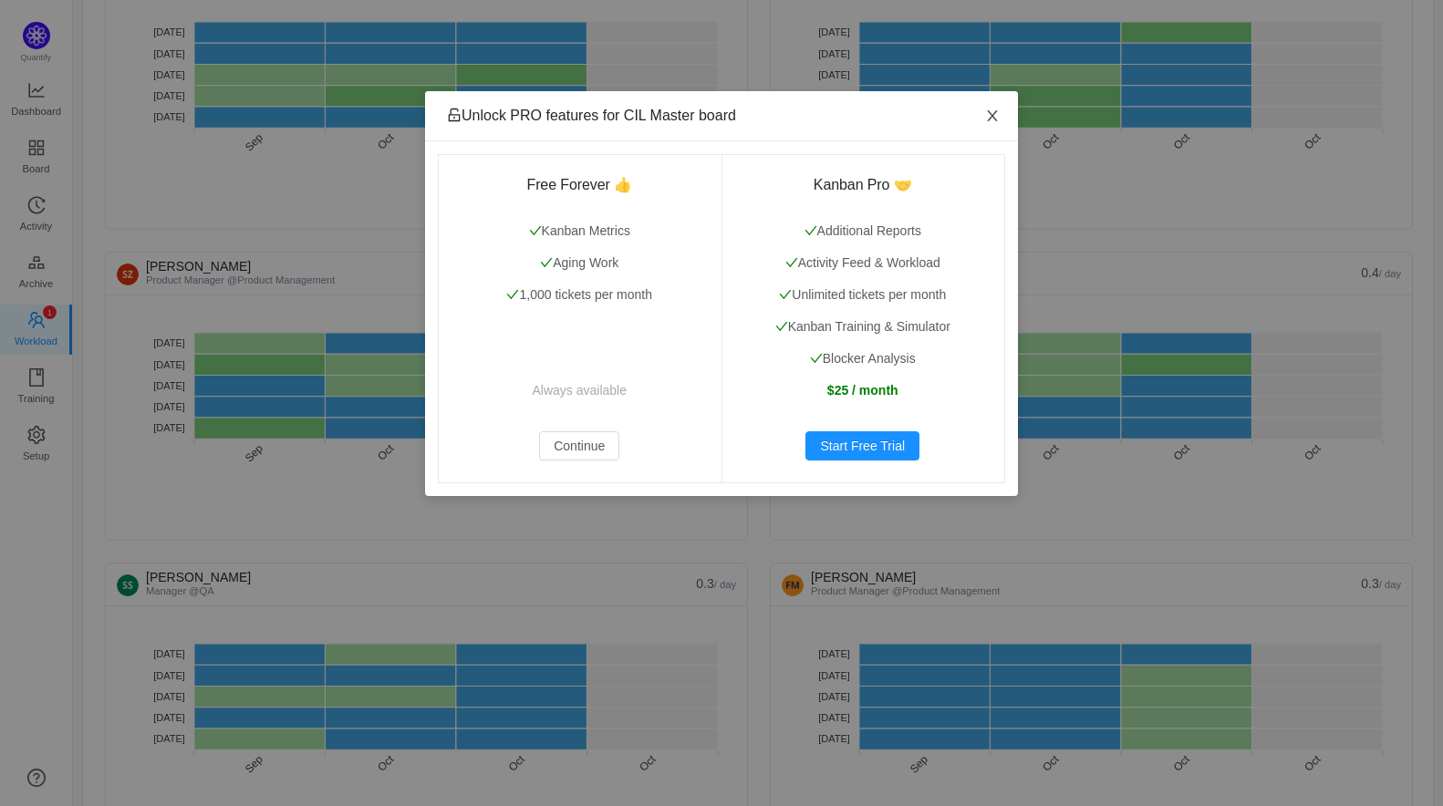
click at [977, 109] on span "Close" at bounding box center [992, 116] width 51 height 51
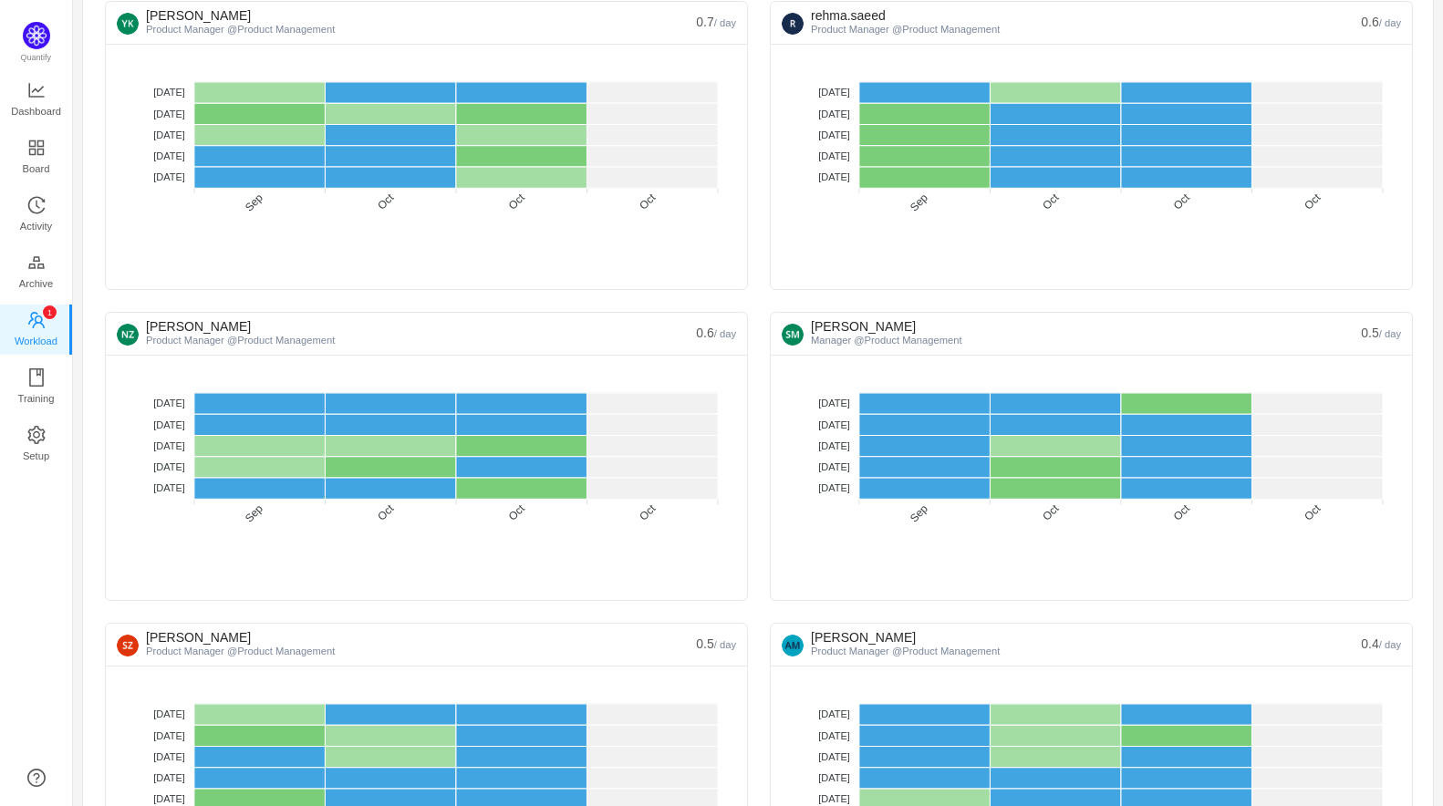
scroll to position [4808, 0]
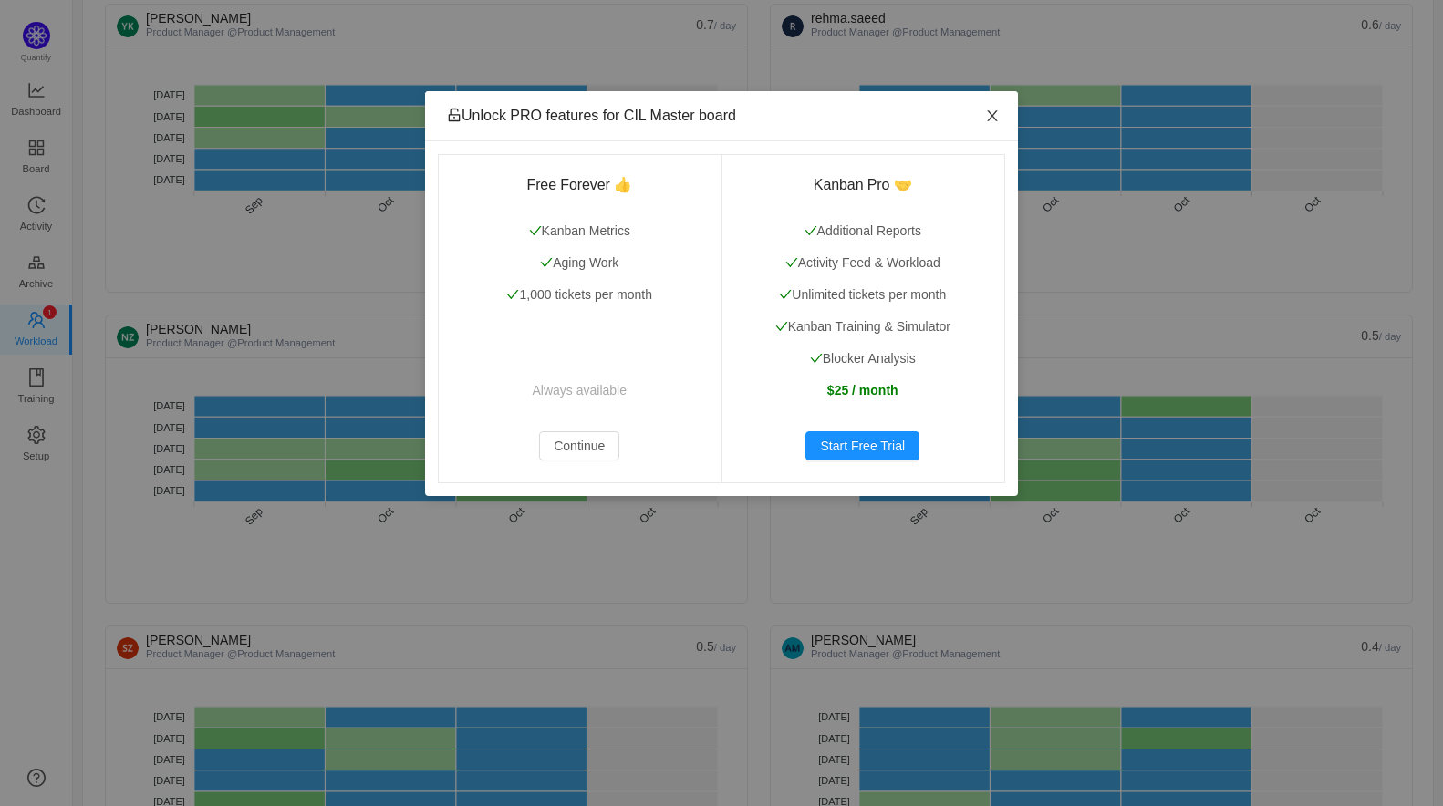
click at [988, 116] on icon "icon: close" at bounding box center [992, 116] width 15 height 15
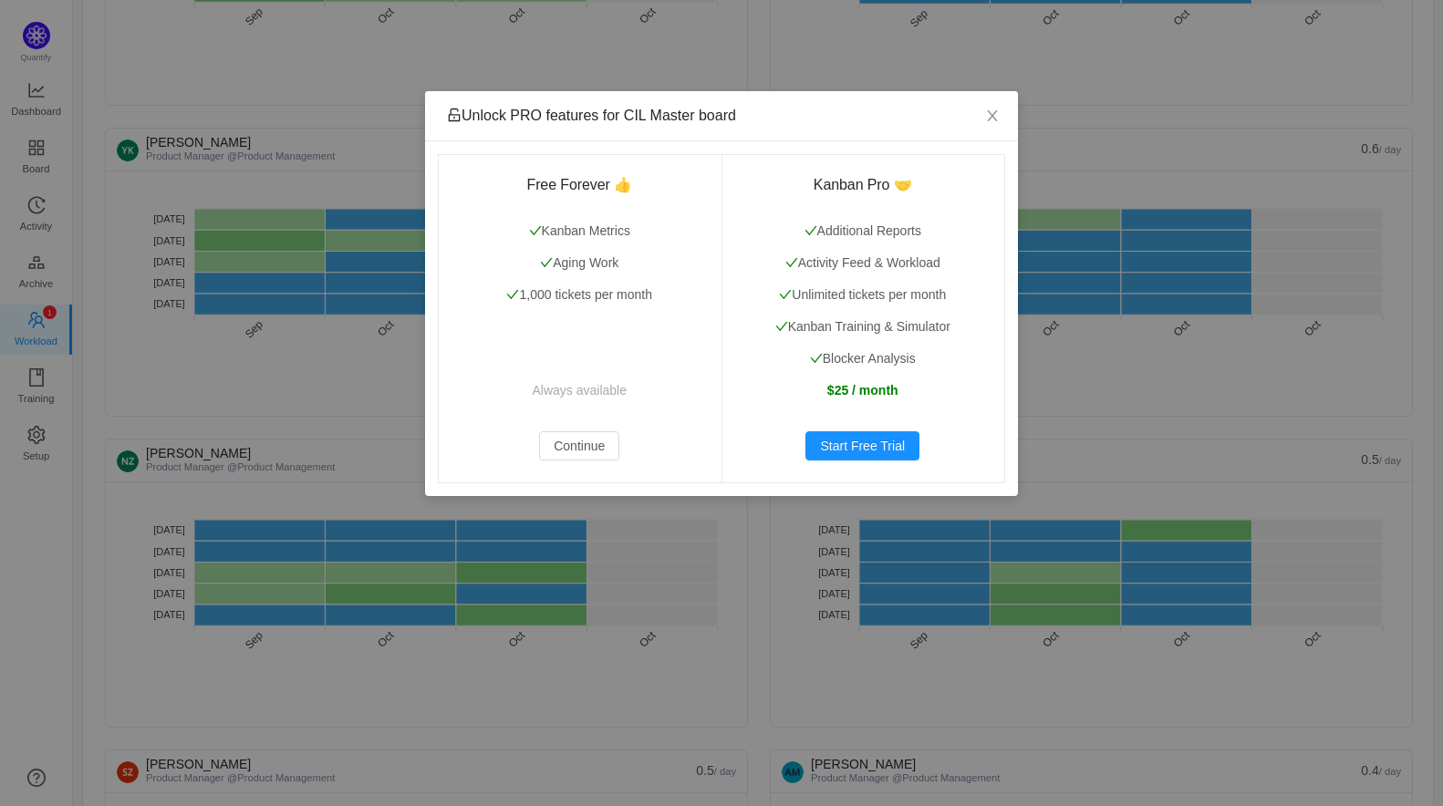
scroll to position [4618, 0]
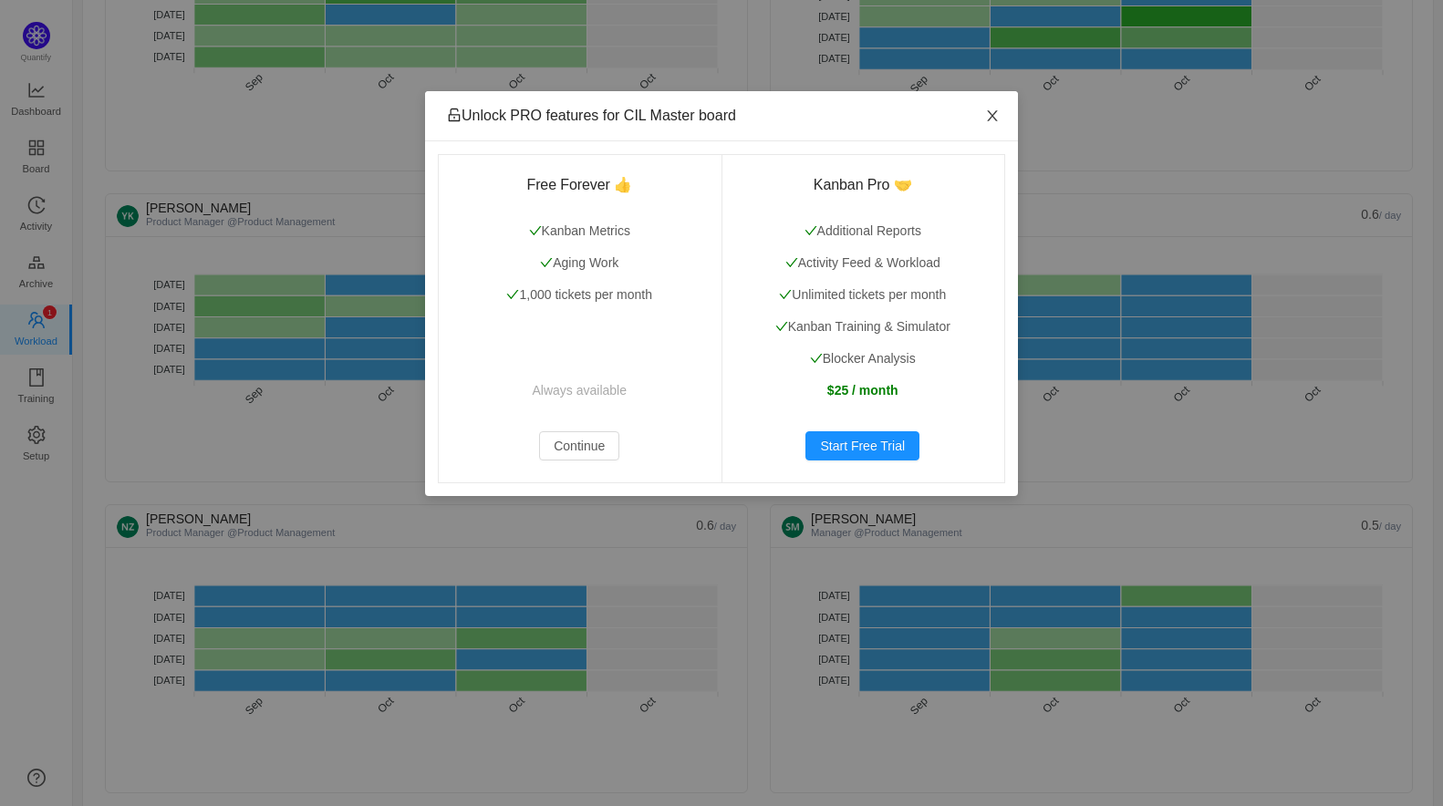
click at [981, 113] on span "Close" at bounding box center [992, 116] width 51 height 51
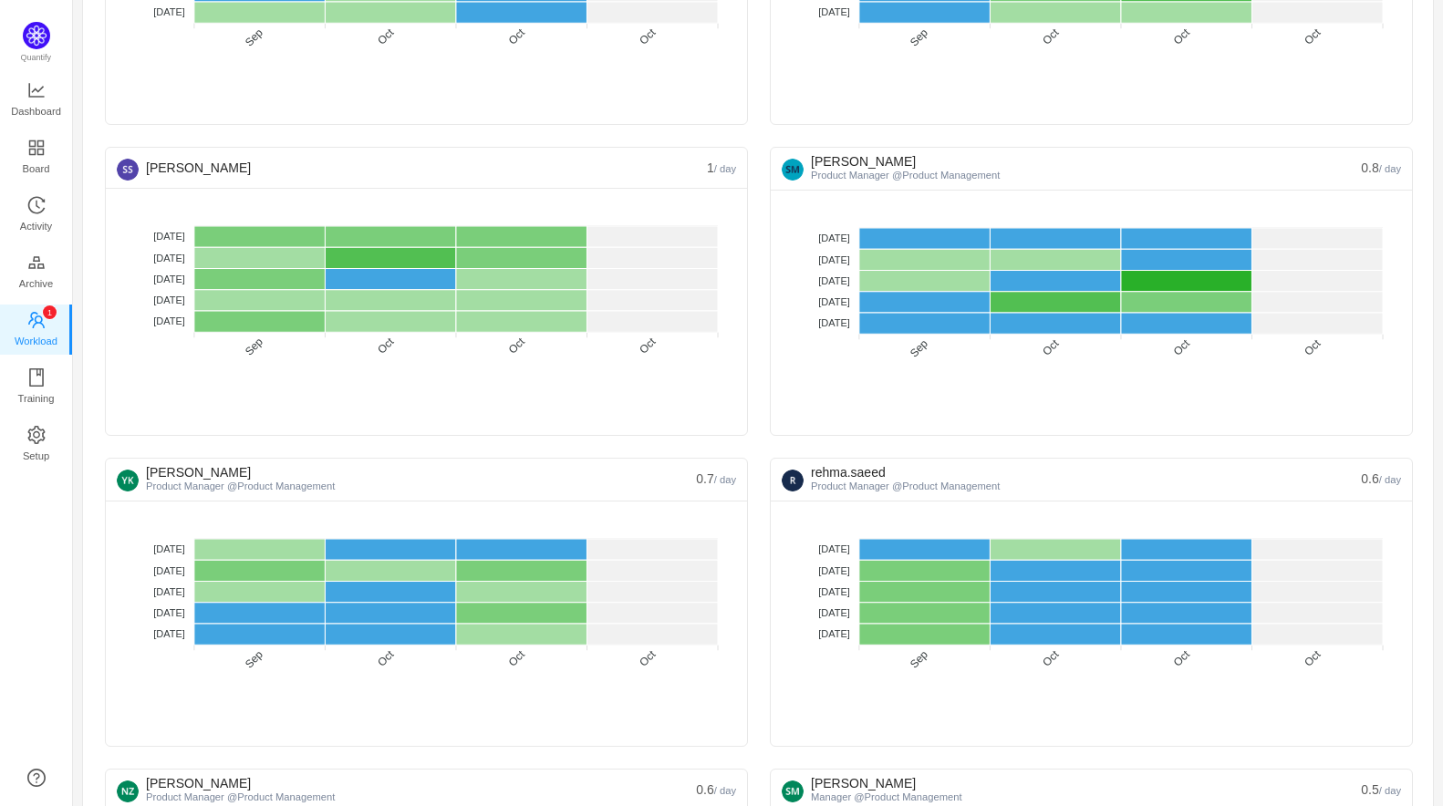
scroll to position [4346, 0]
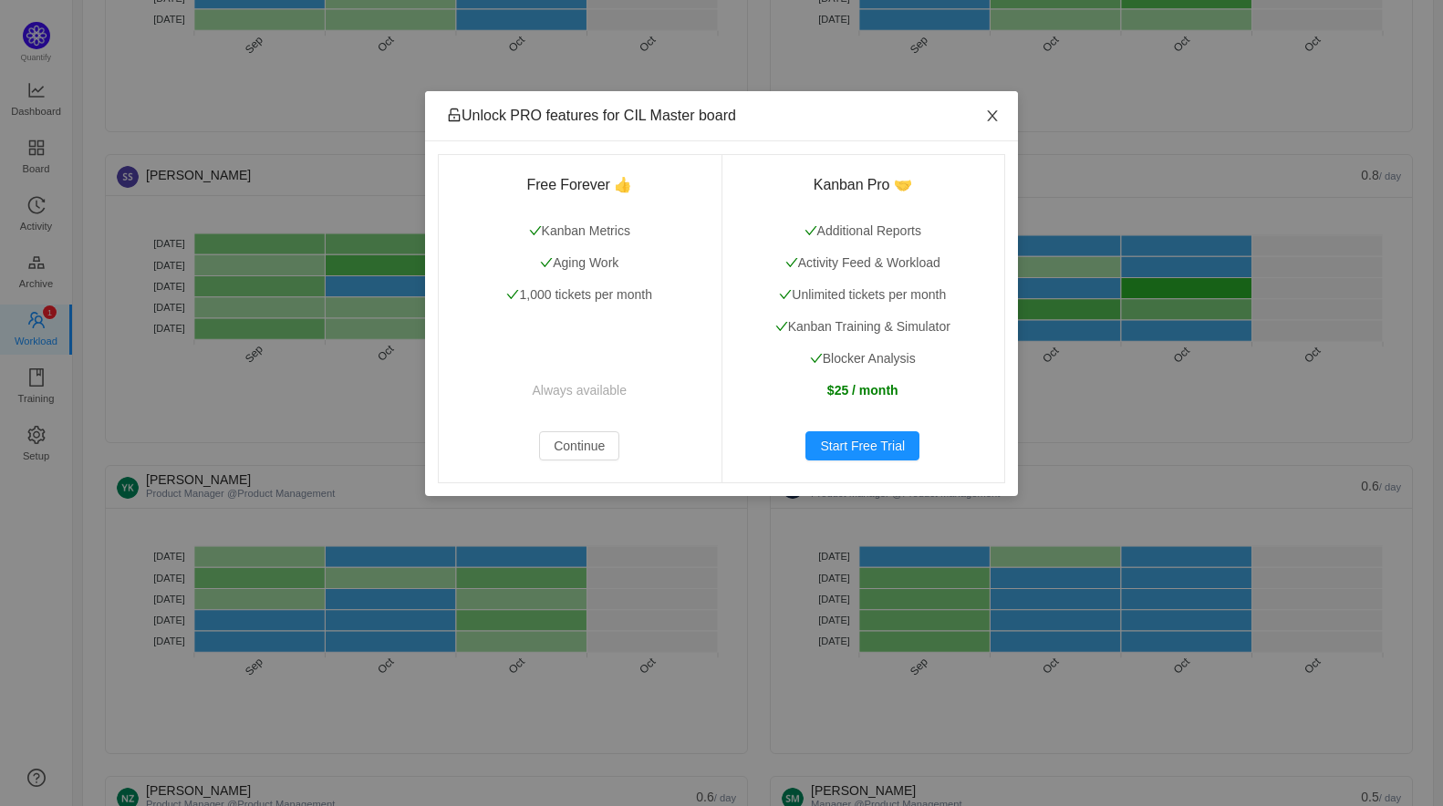
click at [994, 109] on icon "icon: close" at bounding box center [992, 116] width 15 height 15
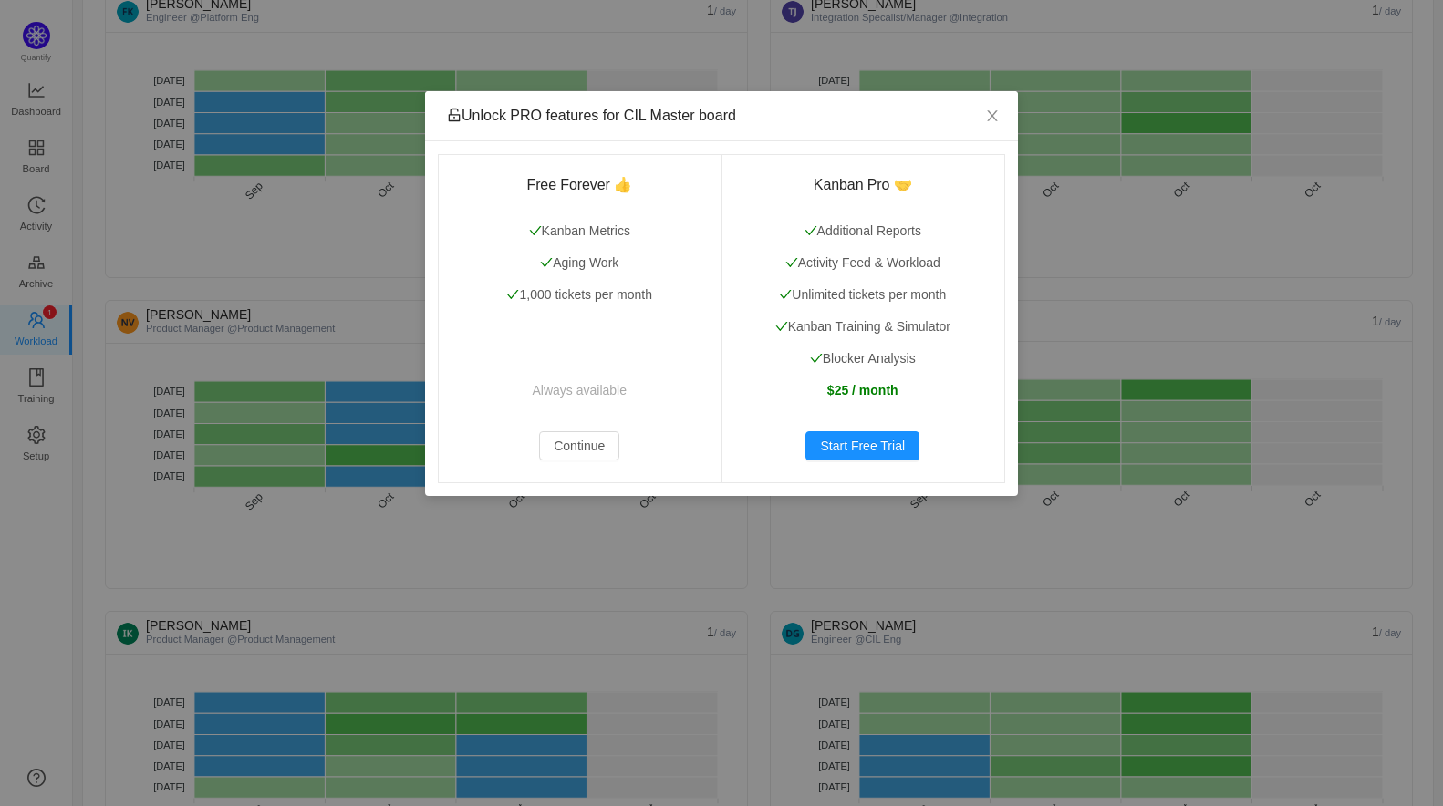
scroll to position [3556, 0]
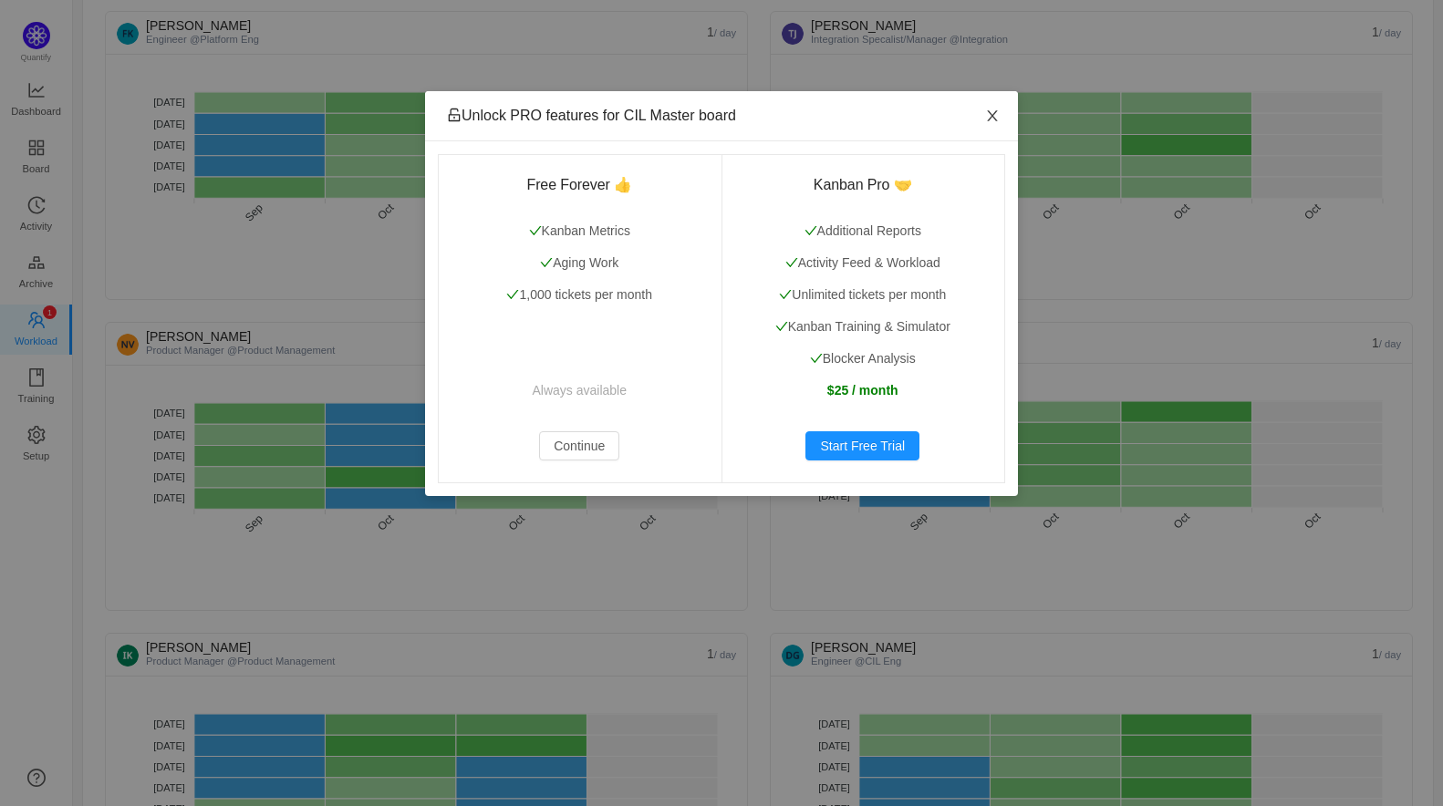
click at [990, 110] on icon "icon: close" at bounding box center [992, 116] width 15 height 15
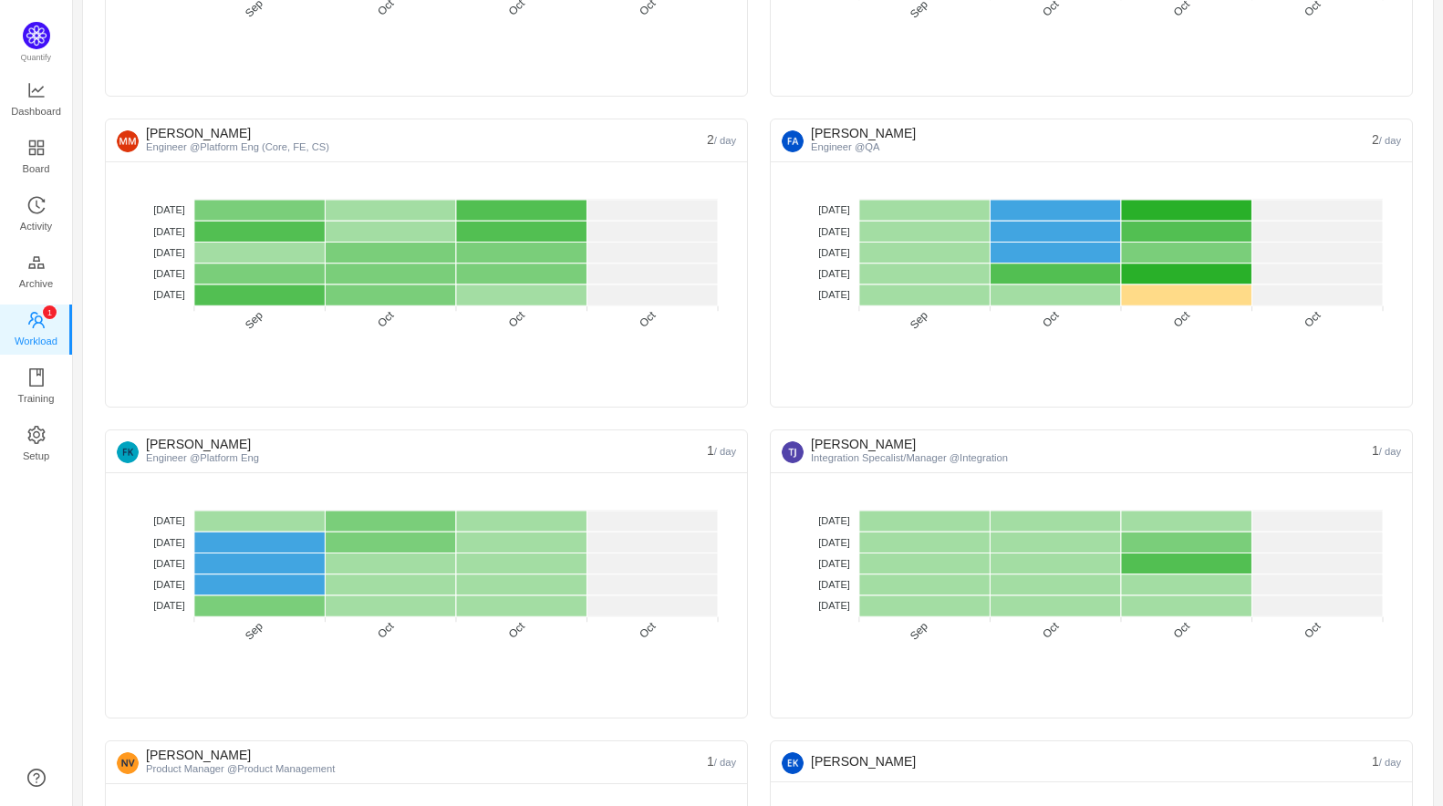
scroll to position [3137, 0]
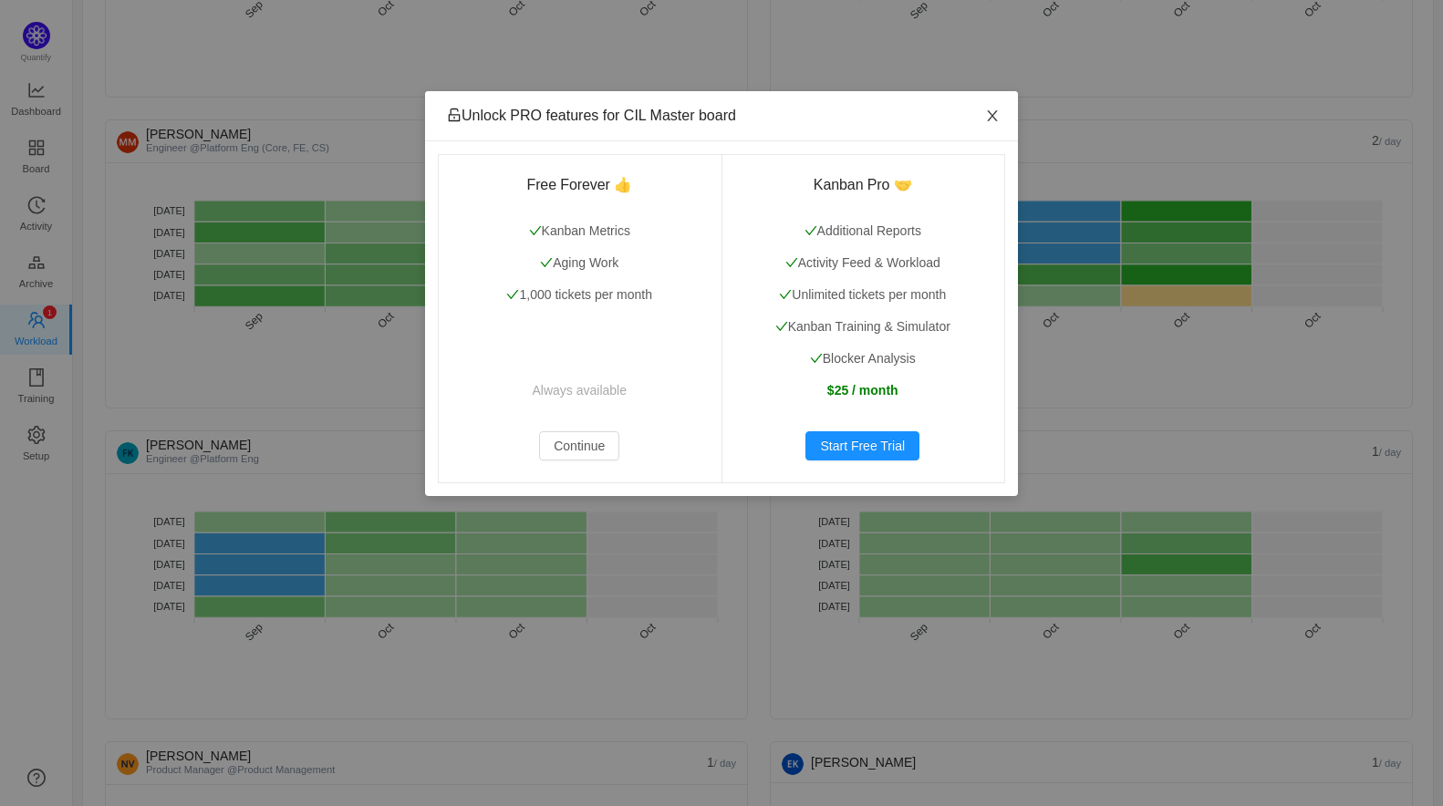
click at [1001, 116] on span "Close" at bounding box center [992, 116] width 51 height 51
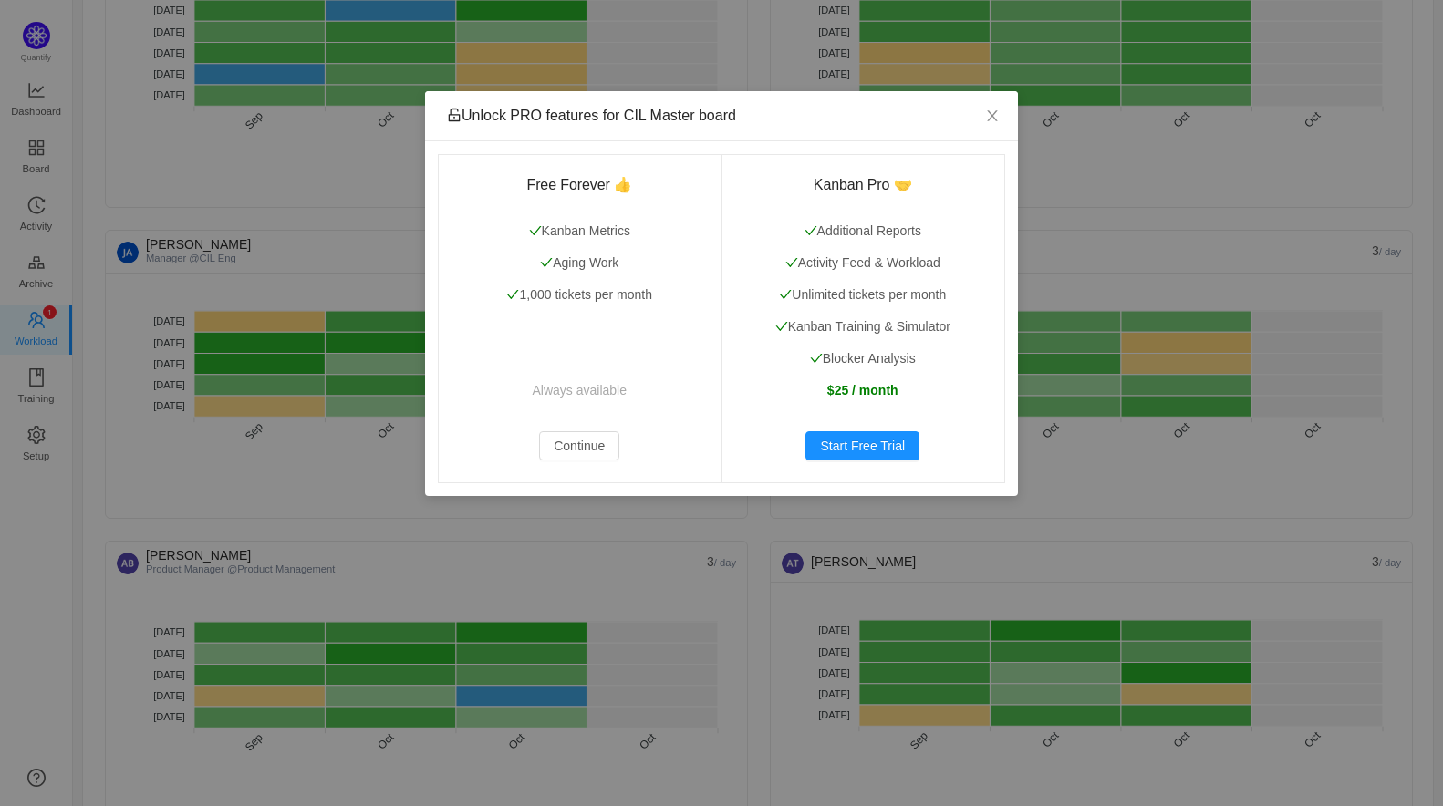
scroll to position [553, 0]
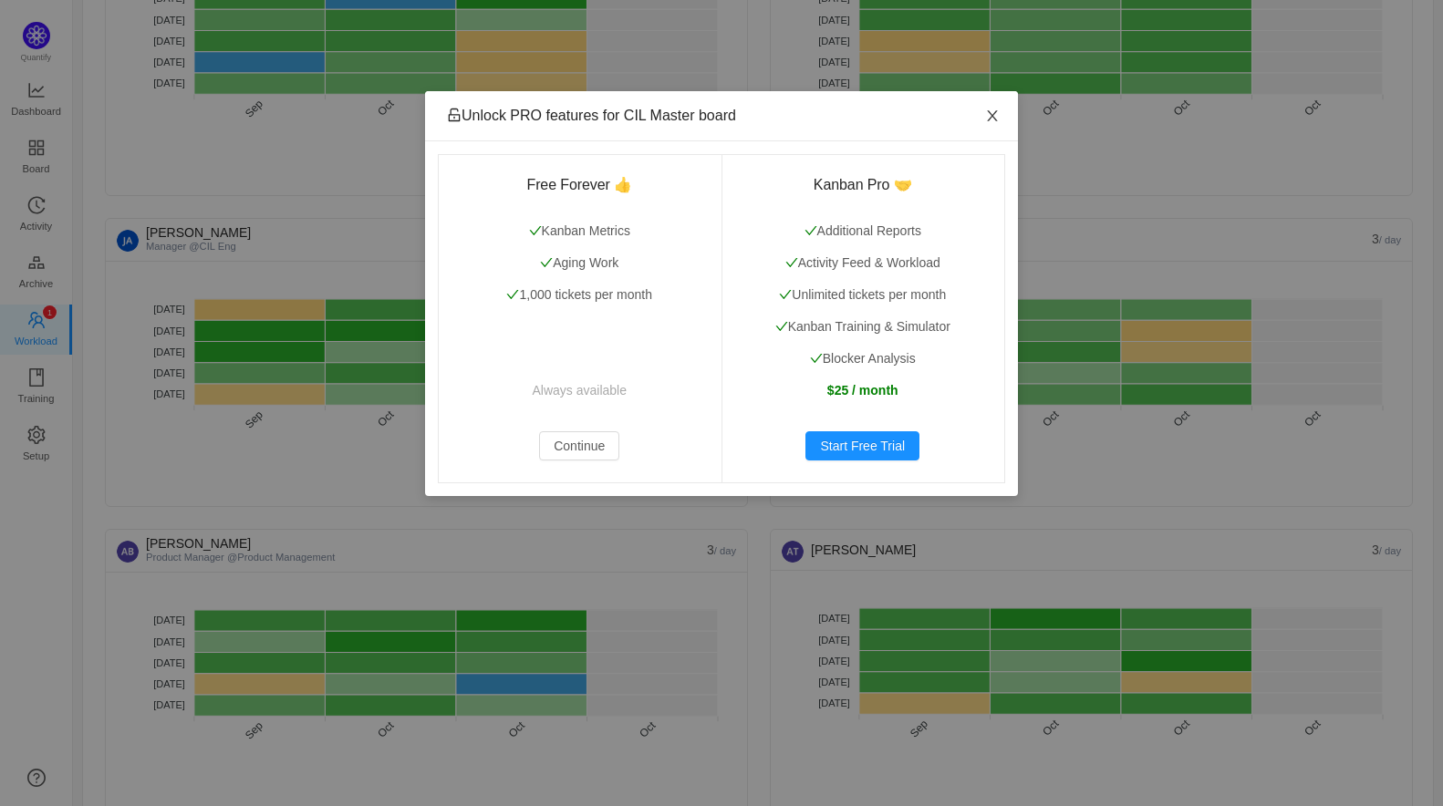
click at [999, 114] on icon "icon: close" at bounding box center [992, 116] width 15 height 15
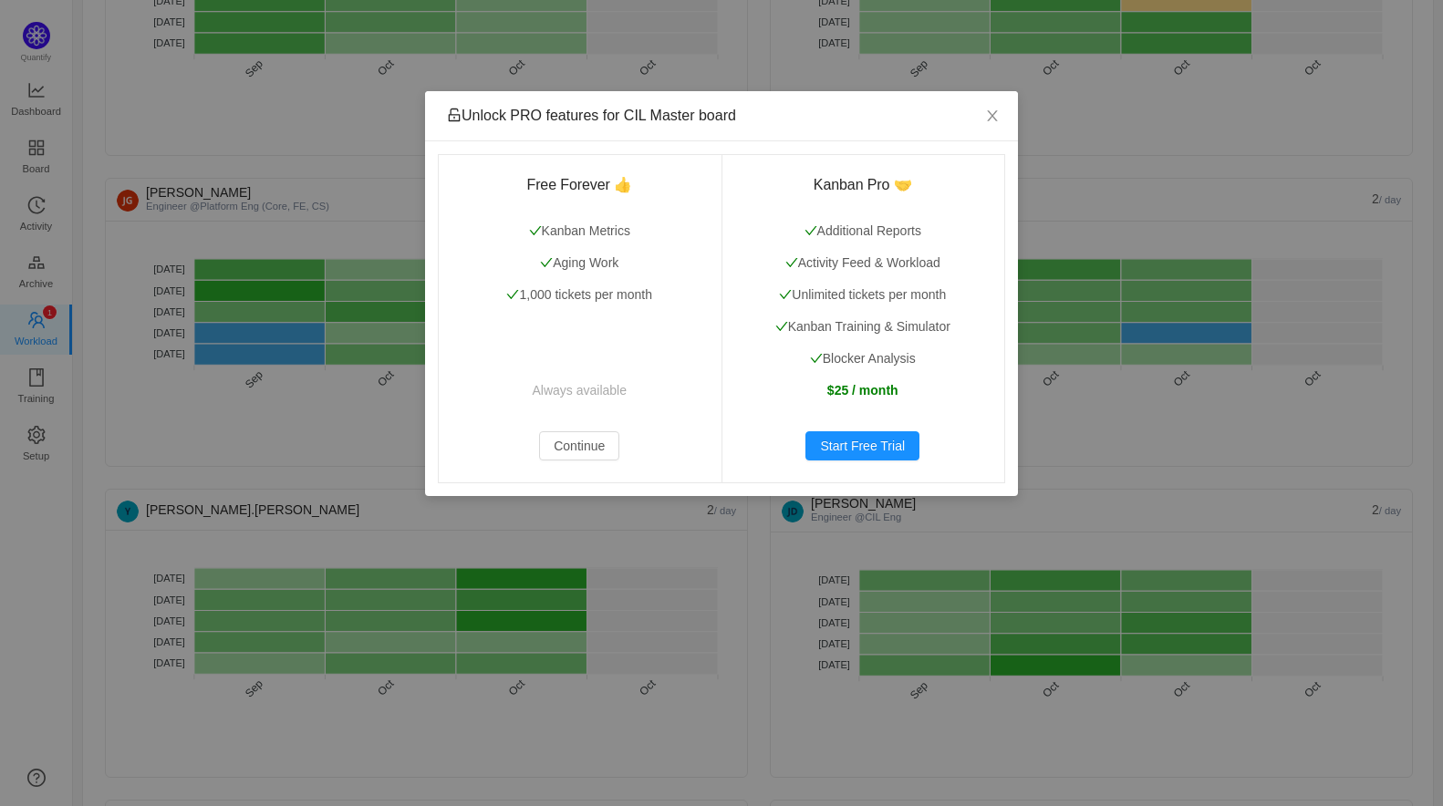
scroll to position [1548, 0]
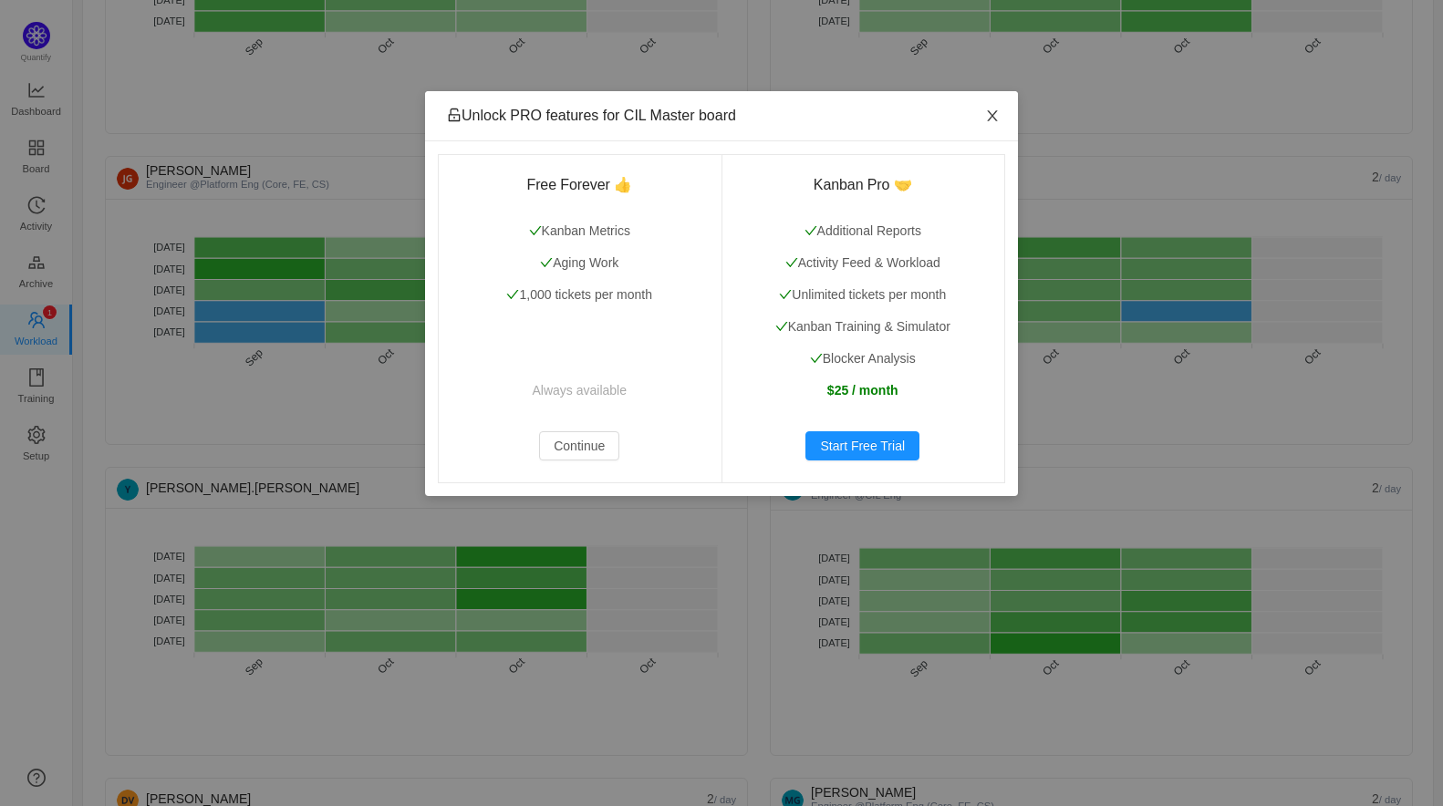
click at [996, 109] on icon "icon: close" at bounding box center [992, 116] width 15 height 15
click at [989, 117] on icon "icon: close" at bounding box center [992, 116] width 15 height 15
